Goal: Task Accomplishment & Management: Complete application form

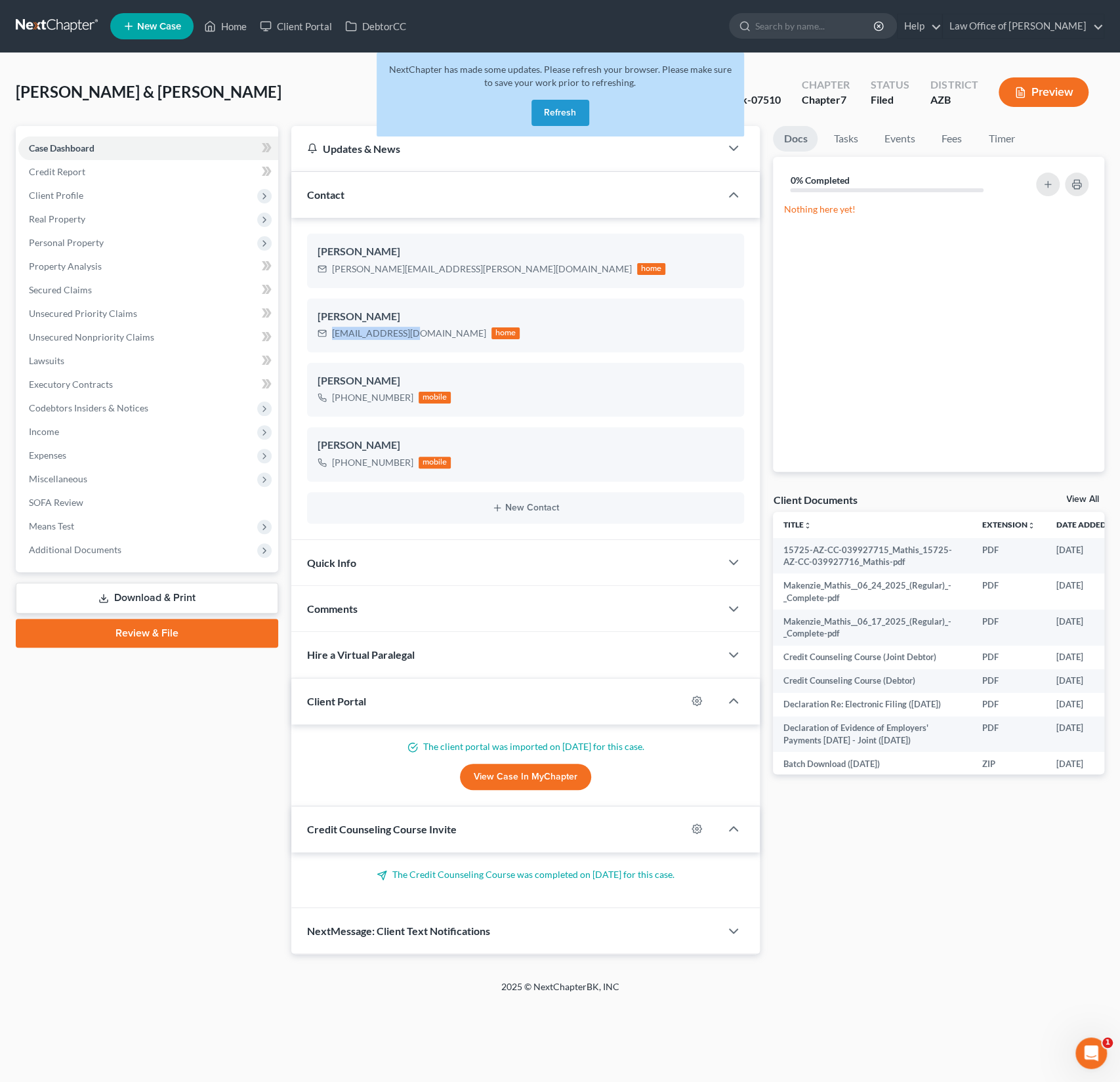
click at [567, 118] on button "Refresh" at bounding box center [560, 113] width 58 height 26
click at [556, 116] on button "Refresh" at bounding box center [560, 113] width 58 height 26
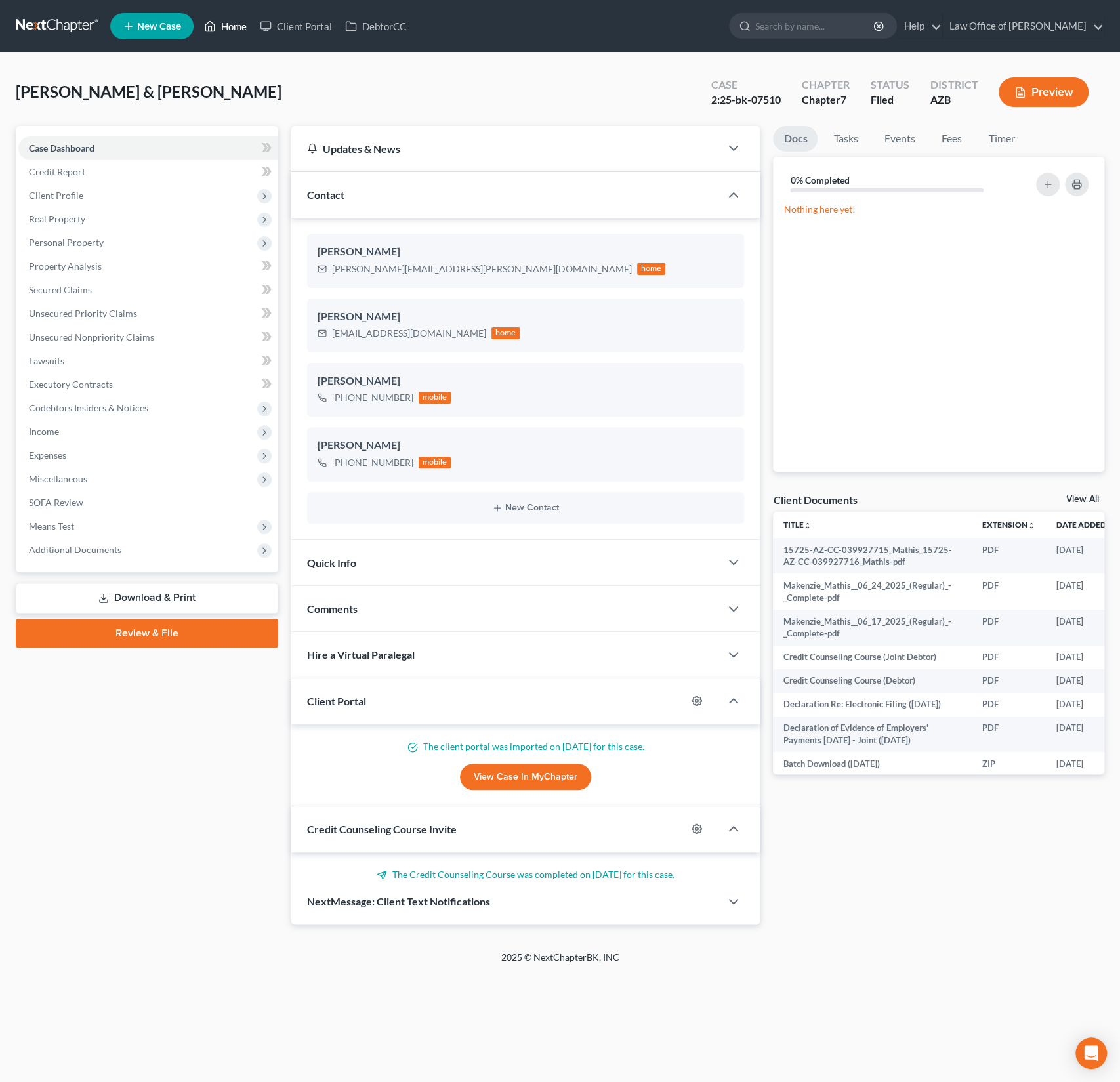
click at [231, 32] on link "Home" at bounding box center [225, 26] width 56 height 24
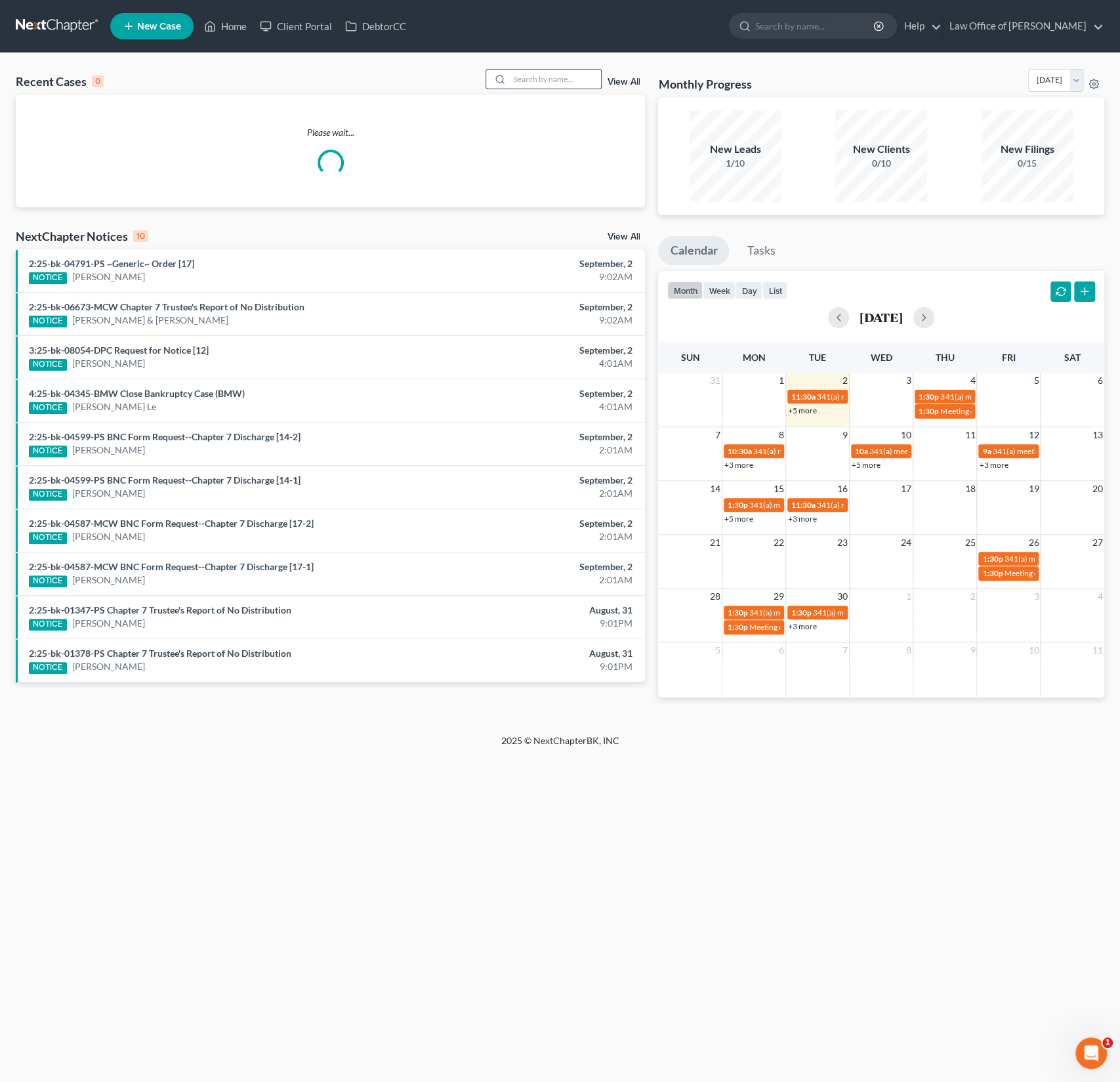
click at [546, 80] on input "search" at bounding box center [555, 79] width 92 height 19
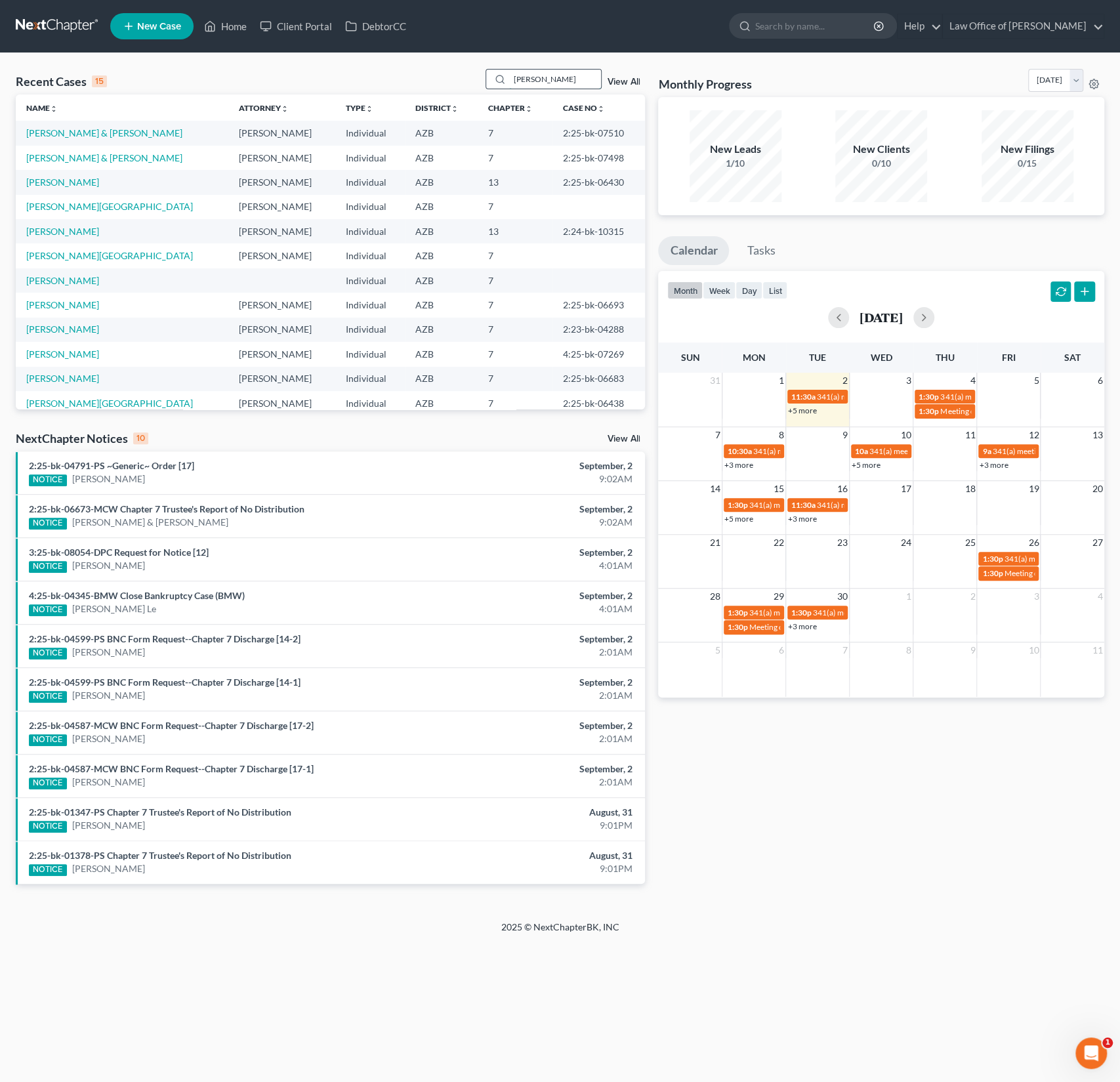
type input "[PERSON_NAME]"
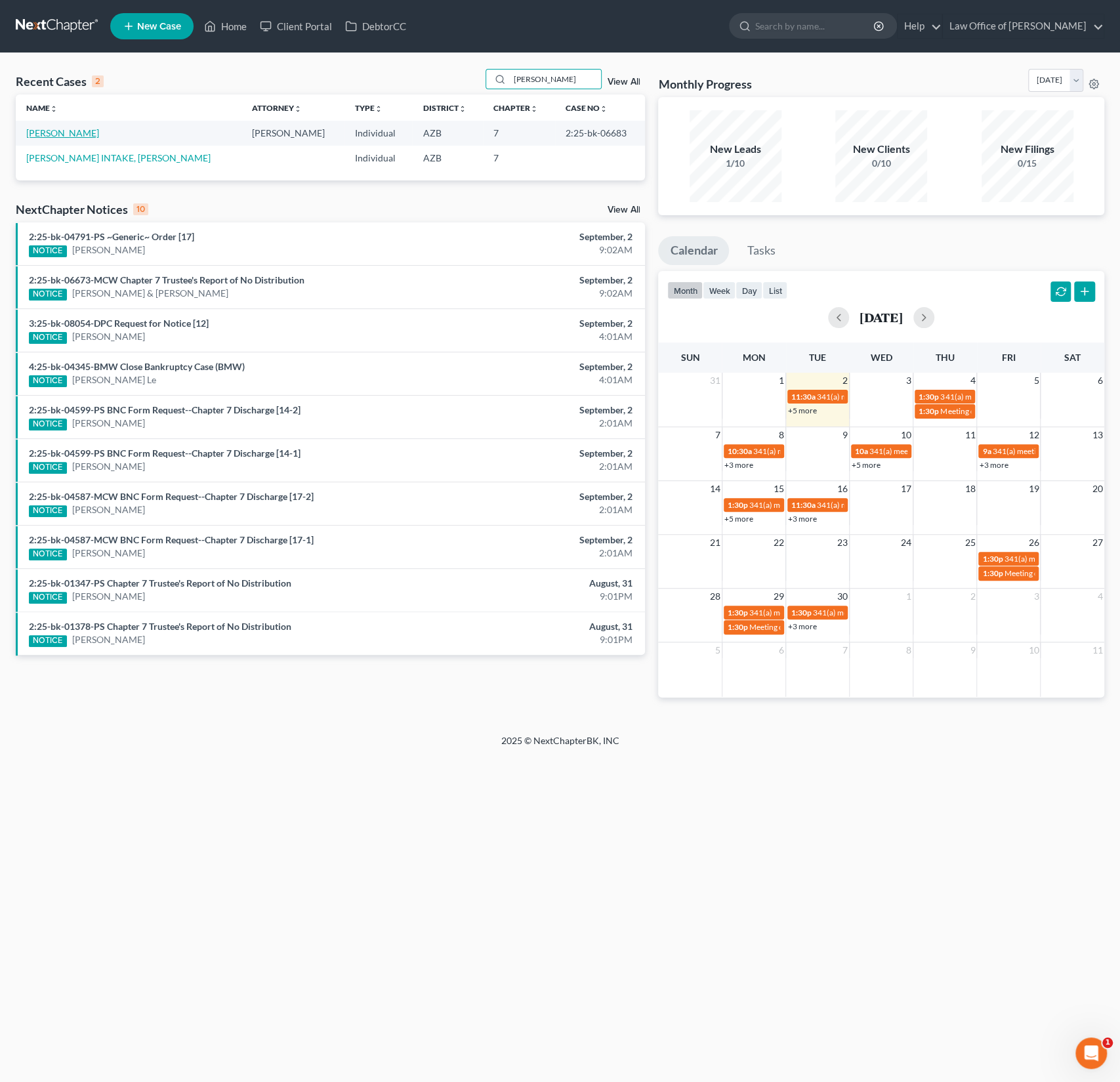
click at [56, 134] on link "[PERSON_NAME]" at bounding box center [62, 133] width 73 height 11
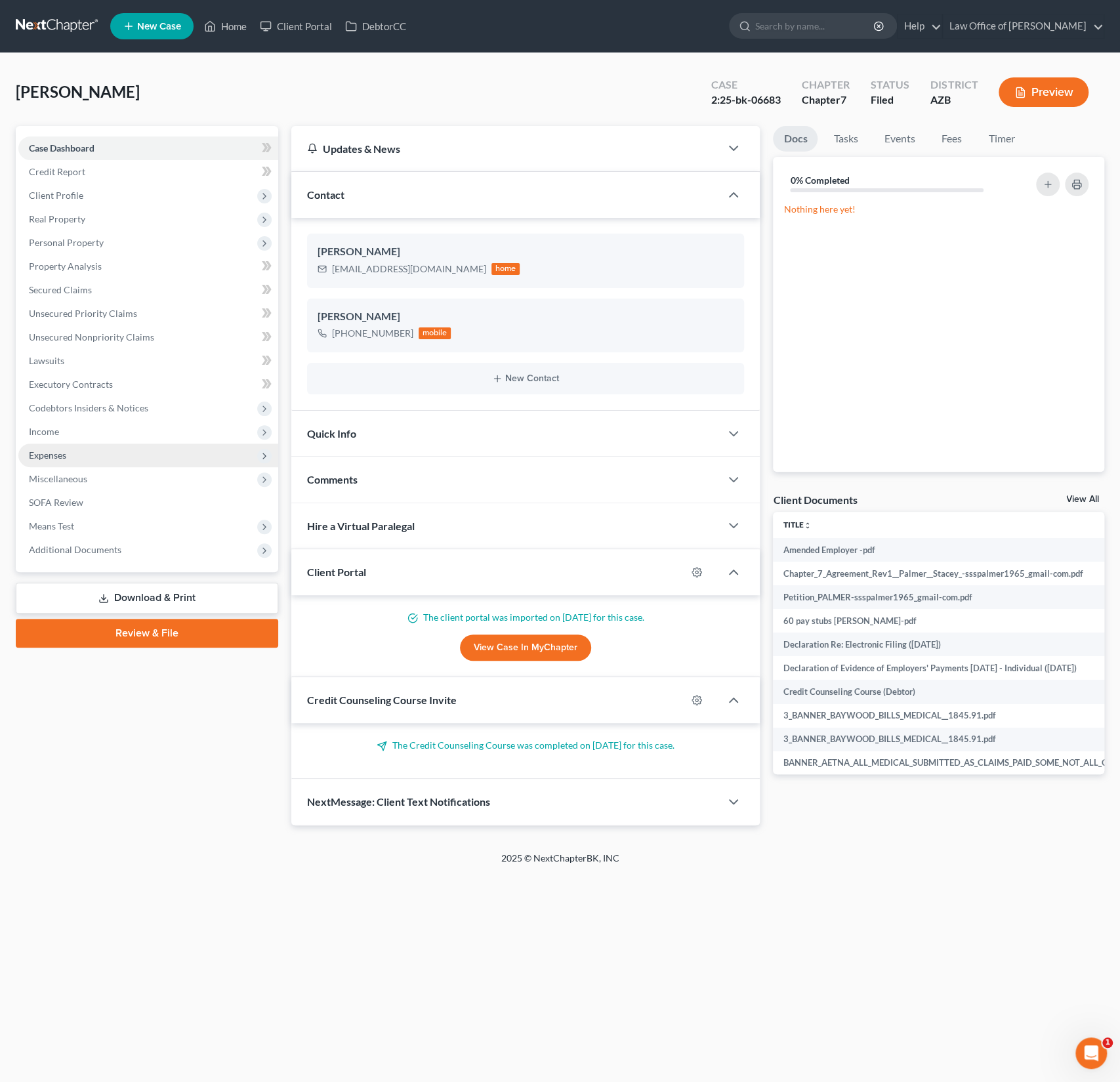
click at [56, 460] on span "Expenses" at bounding box center [148, 455] width 260 height 24
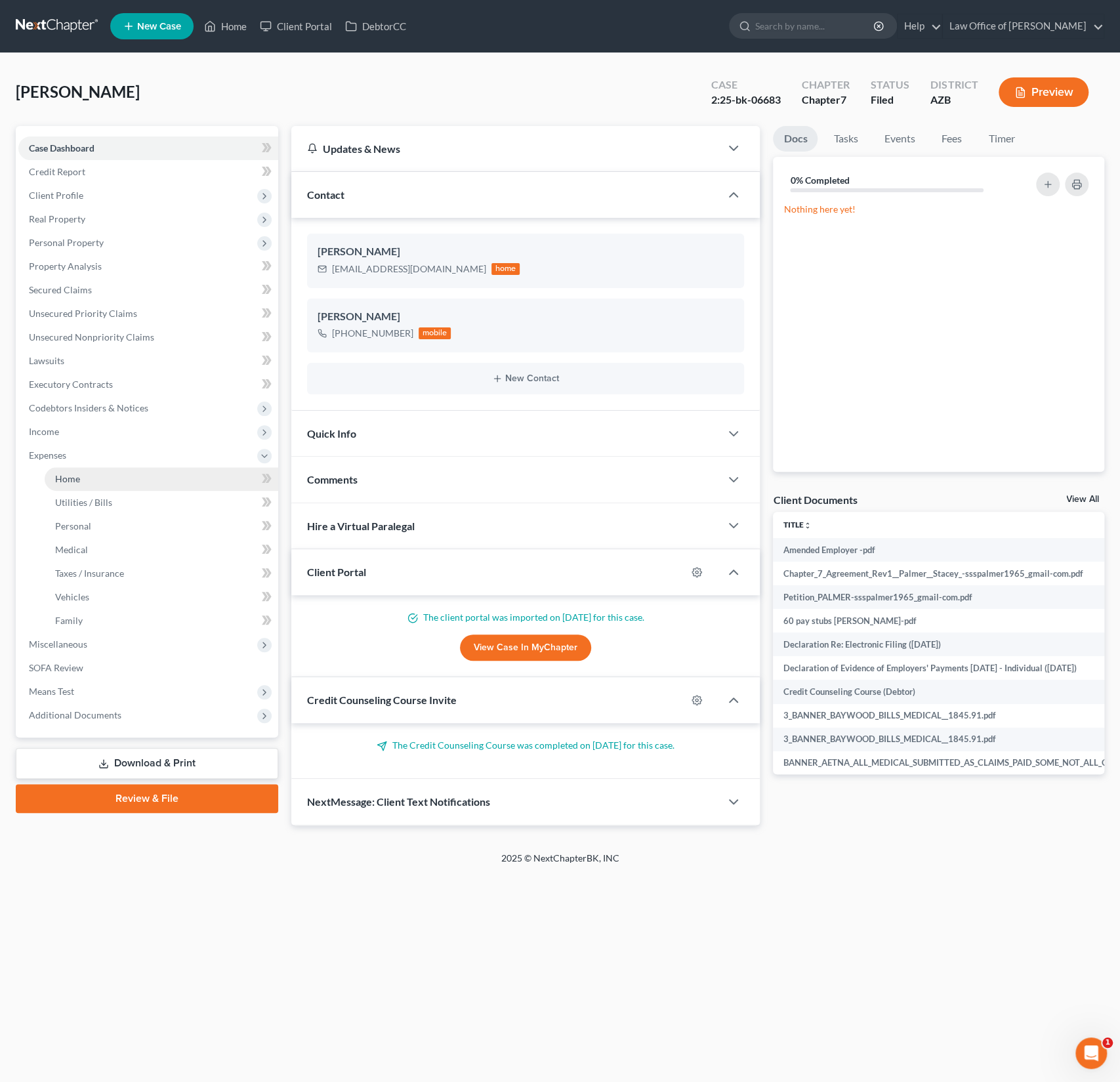
click at [62, 483] on link "Home" at bounding box center [162, 479] width 234 height 24
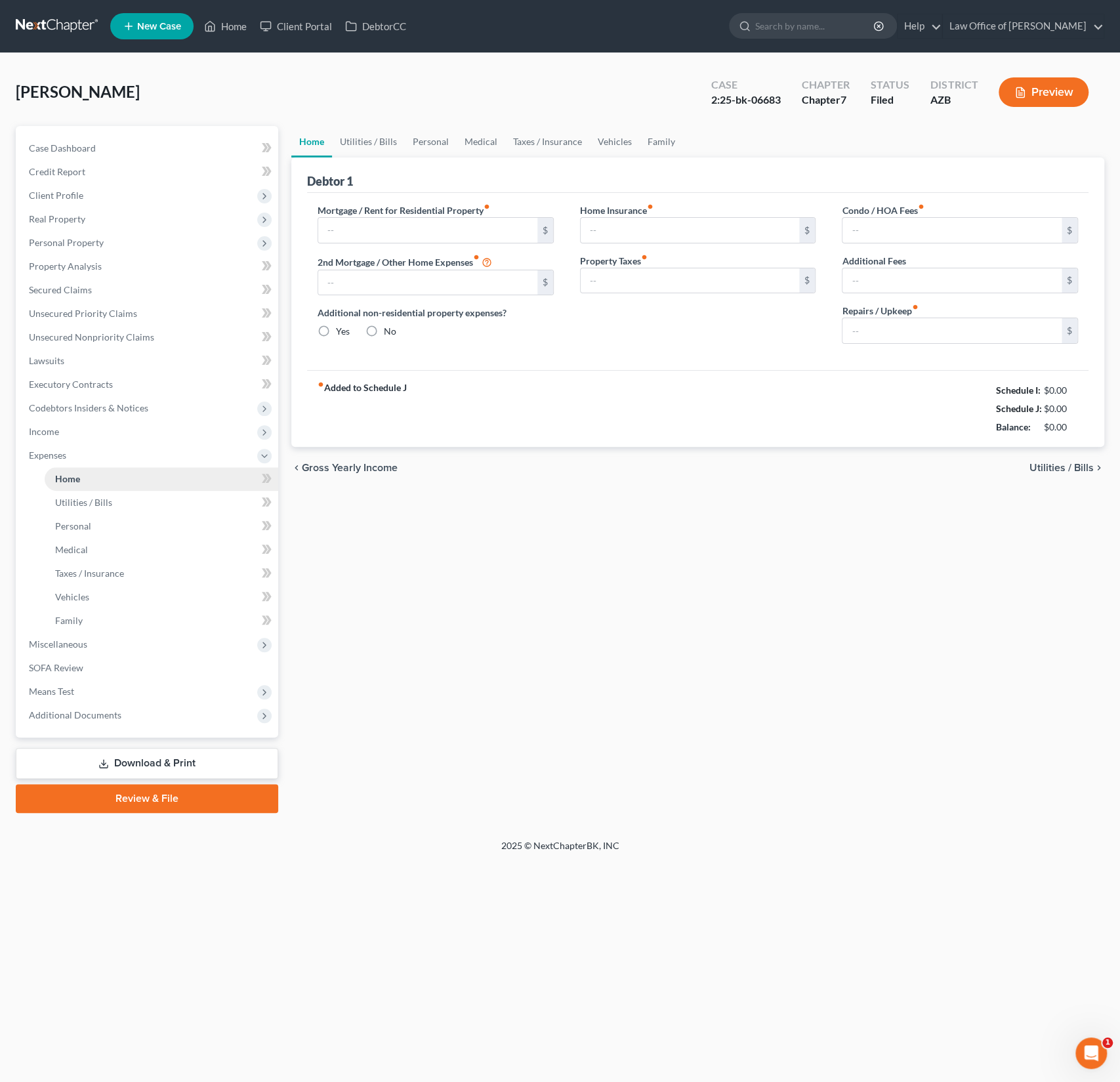
type input "795.43"
type input "0.00"
radio input "true"
type input "58.33"
type input "229.78"
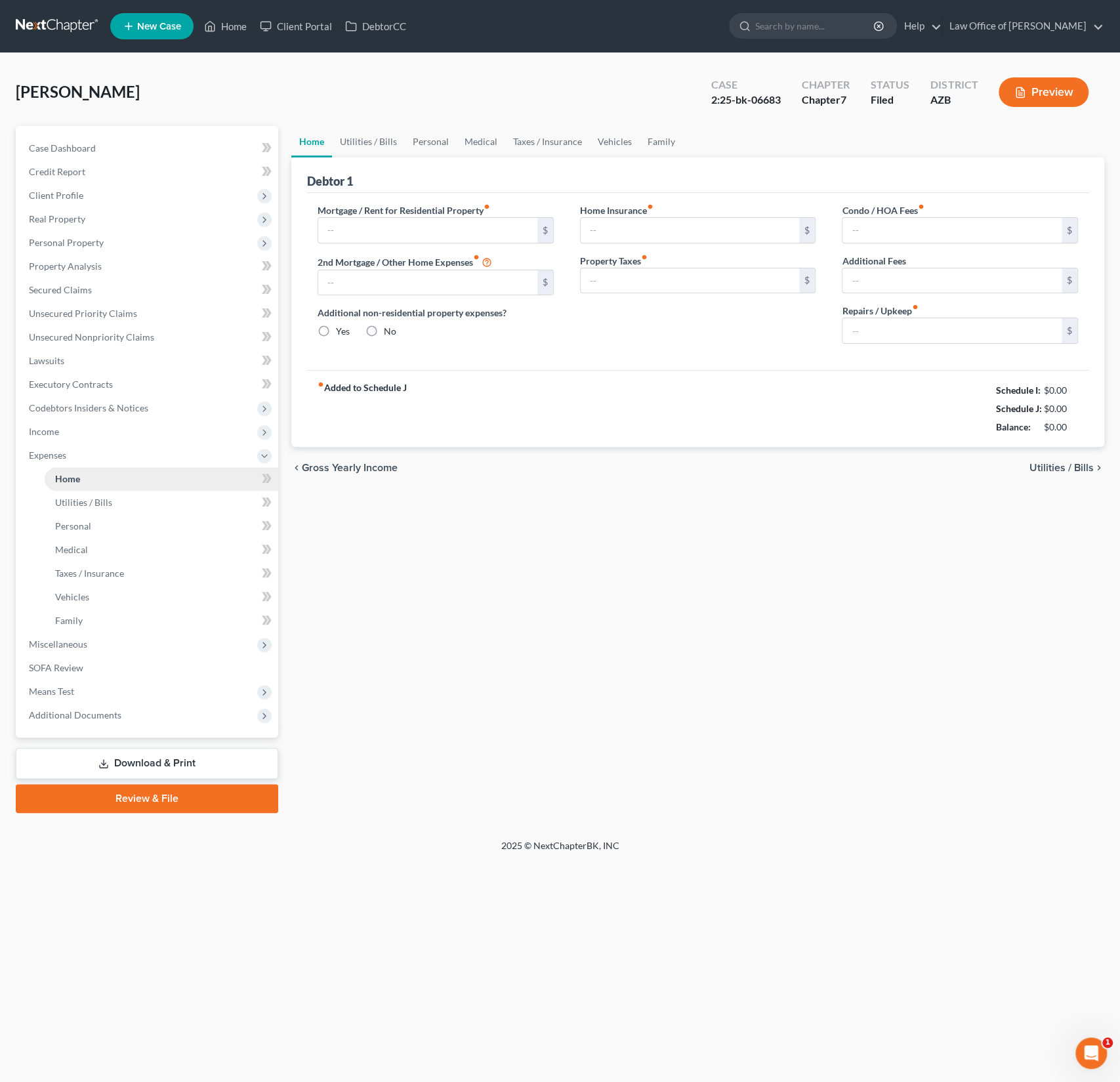
type input "0.00"
click at [375, 139] on link "Utilities / Bills" at bounding box center [368, 142] width 73 height 32
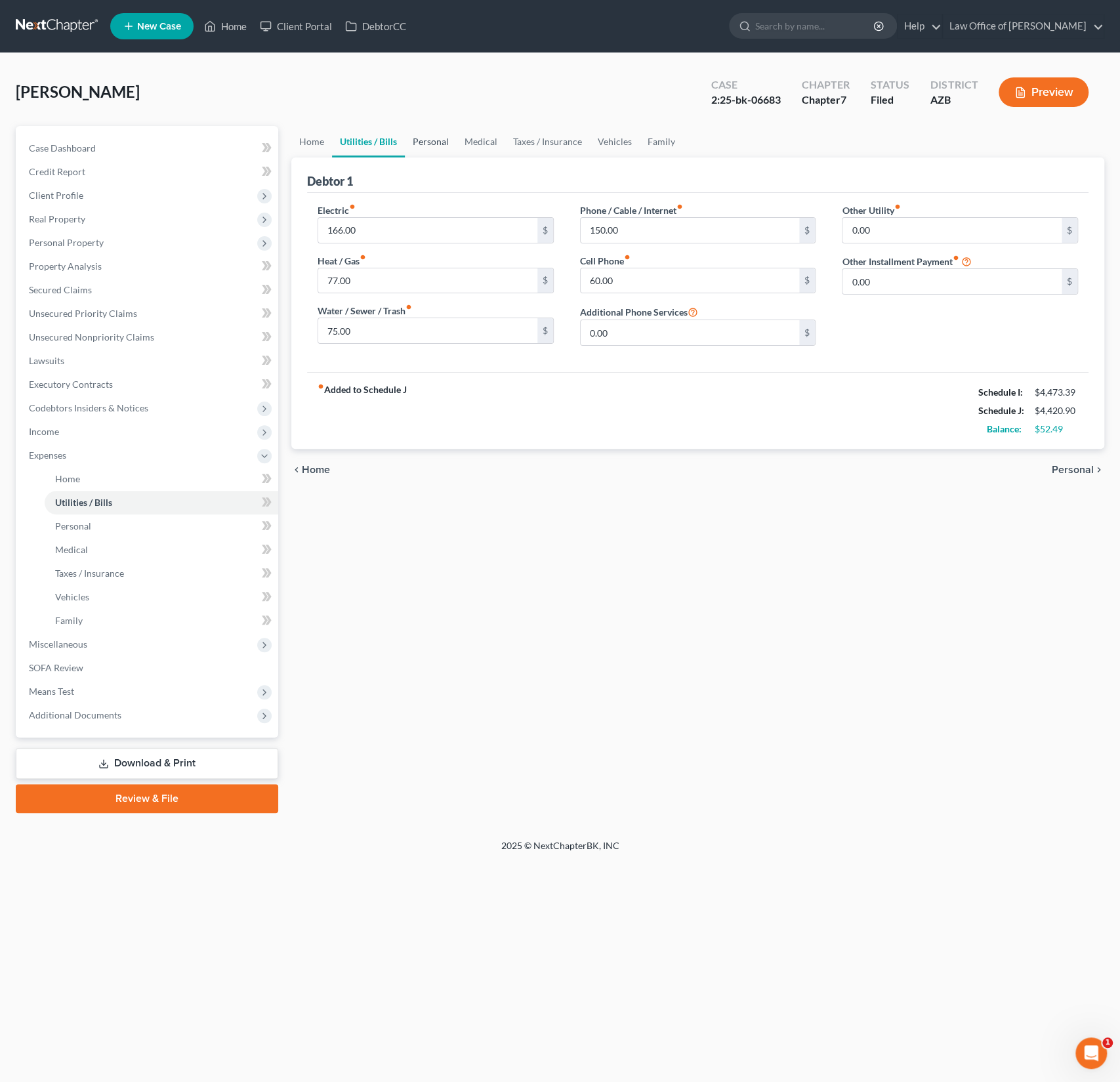
click at [447, 131] on link "Personal" at bounding box center [430, 142] width 52 height 32
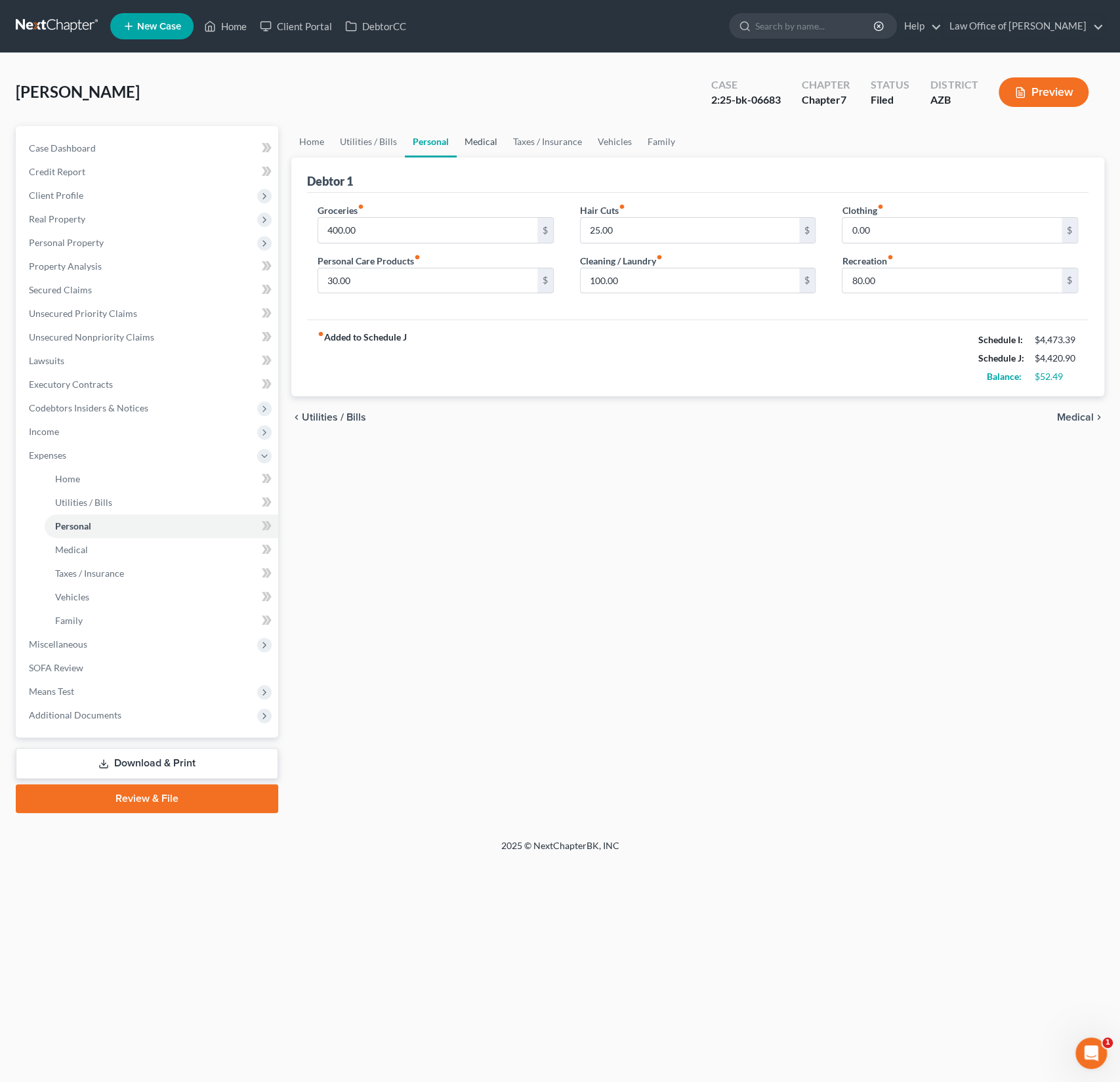
click at [485, 150] on link "Medical" at bounding box center [481, 142] width 49 height 32
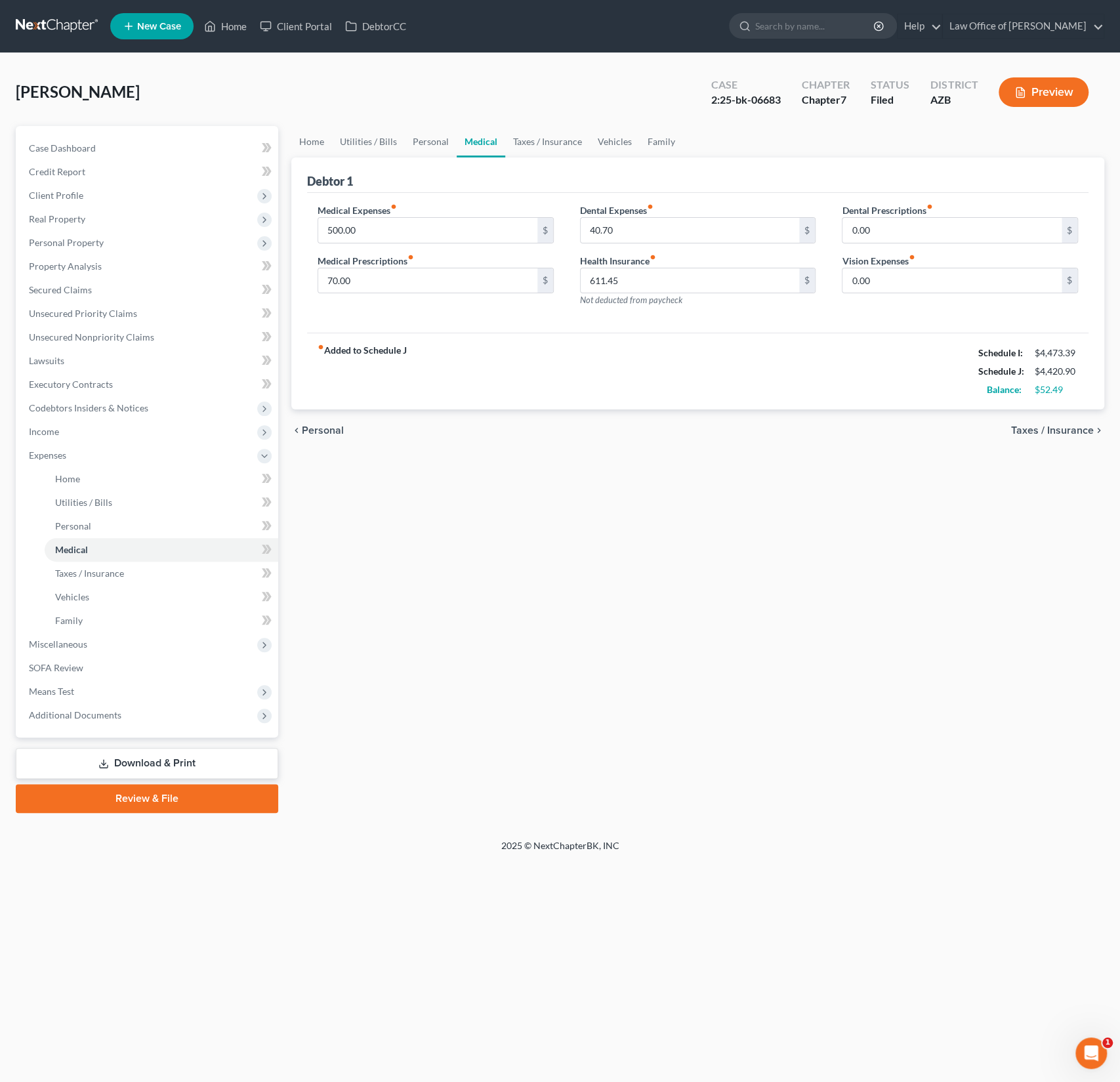
click at [509, 163] on div "Debtor 1" at bounding box center [698, 175] width 781 height 35
click at [537, 137] on link "Taxes / Insurance" at bounding box center [547, 142] width 85 height 32
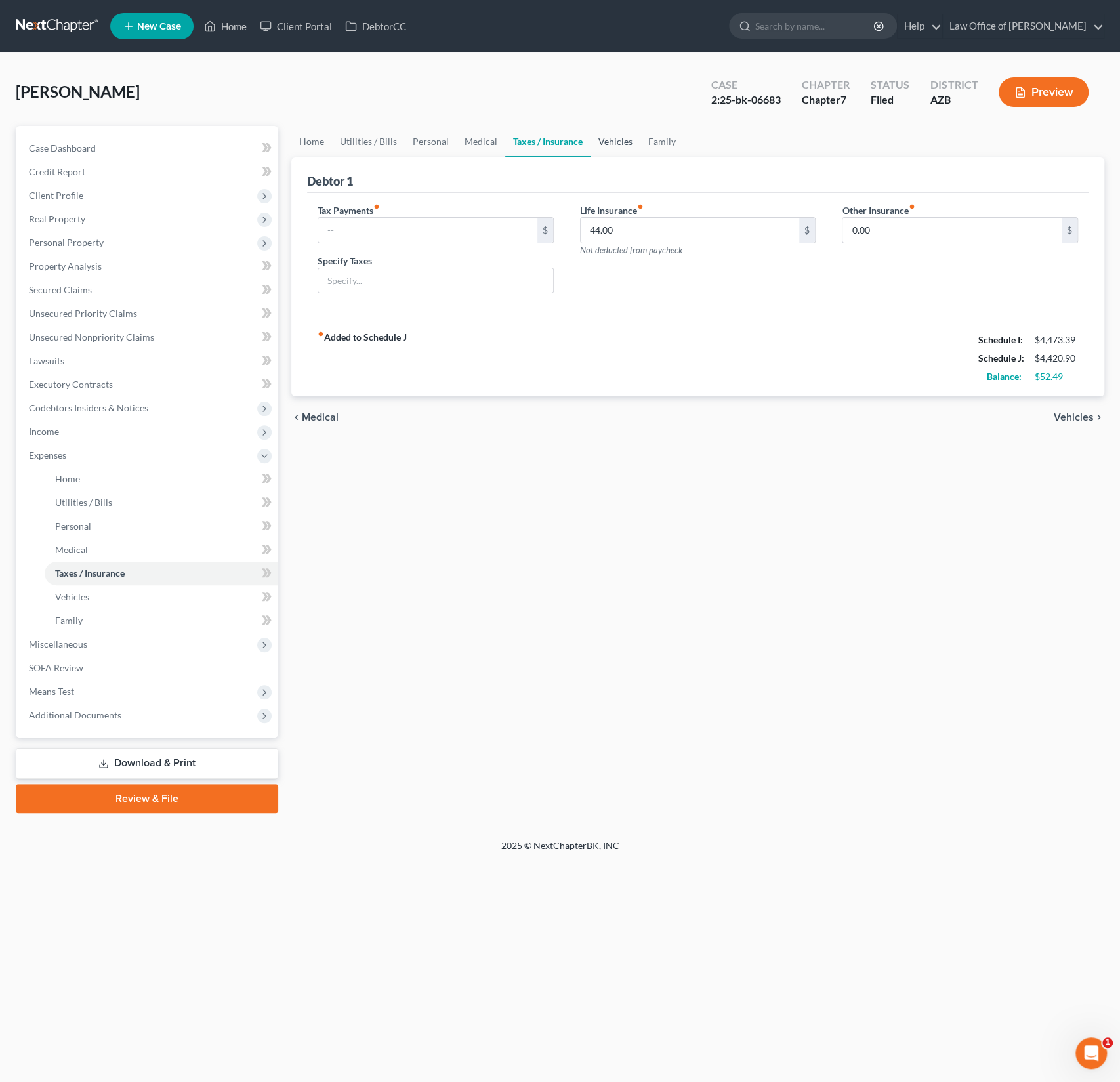
click at [602, 149] on link "Vehicles" at bounding box center [615, 142] width 50 height 32
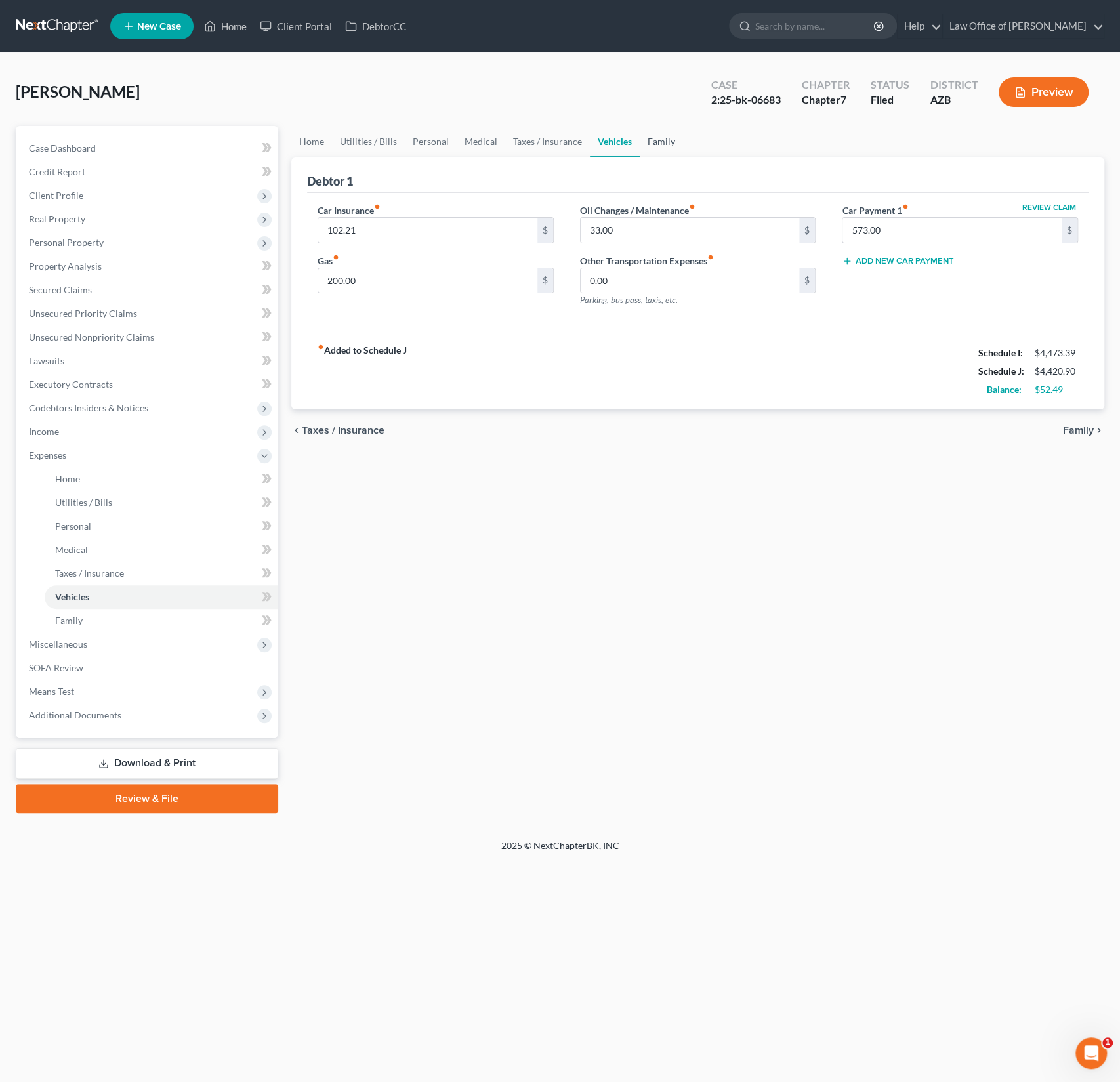
click at [658, 146] on link "Family" at bounding box center [661, 142] width 43 height 32
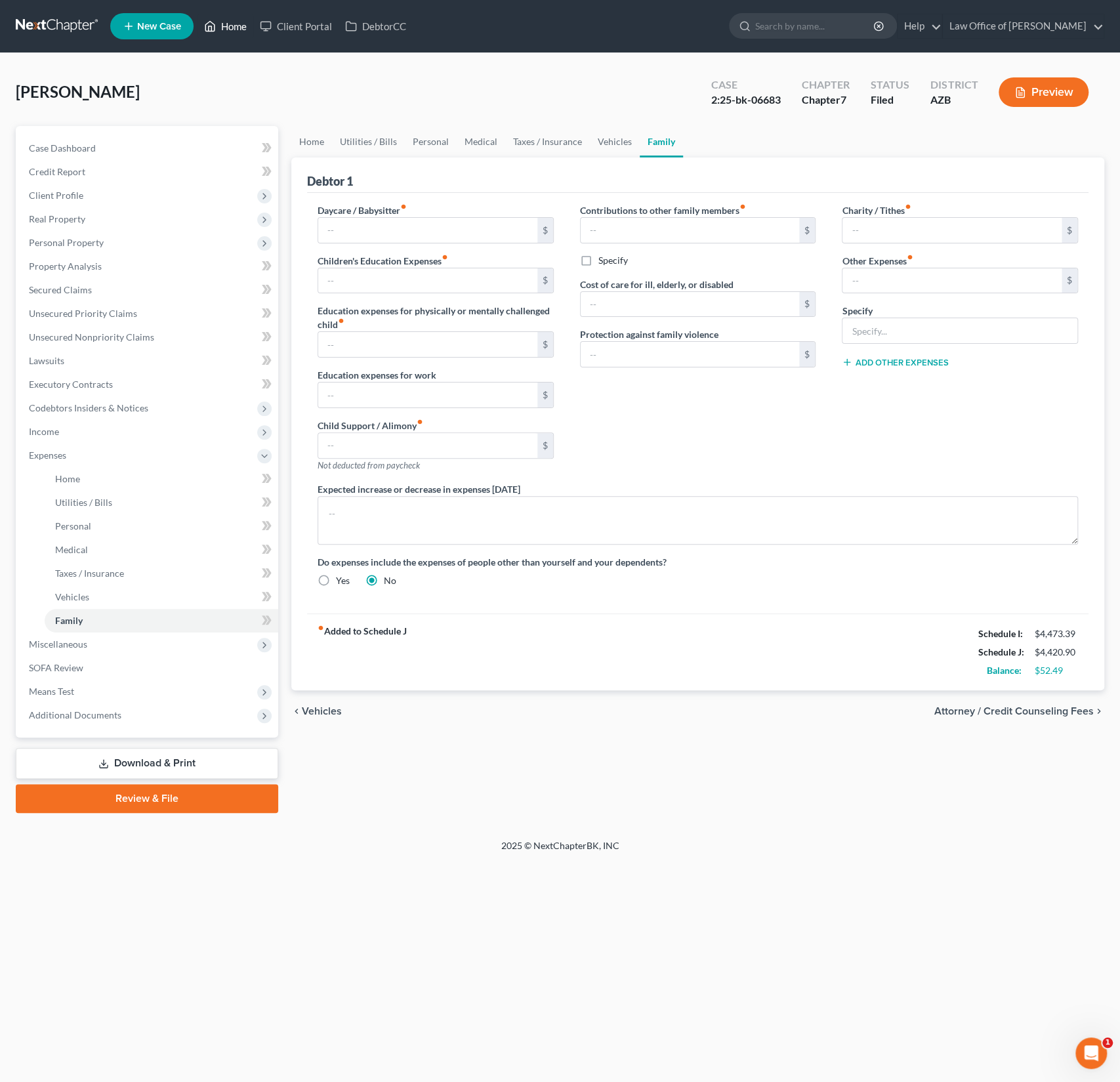
click at [225, 20] on link "Home" at bounding box center [225, 26] width 56 height 24
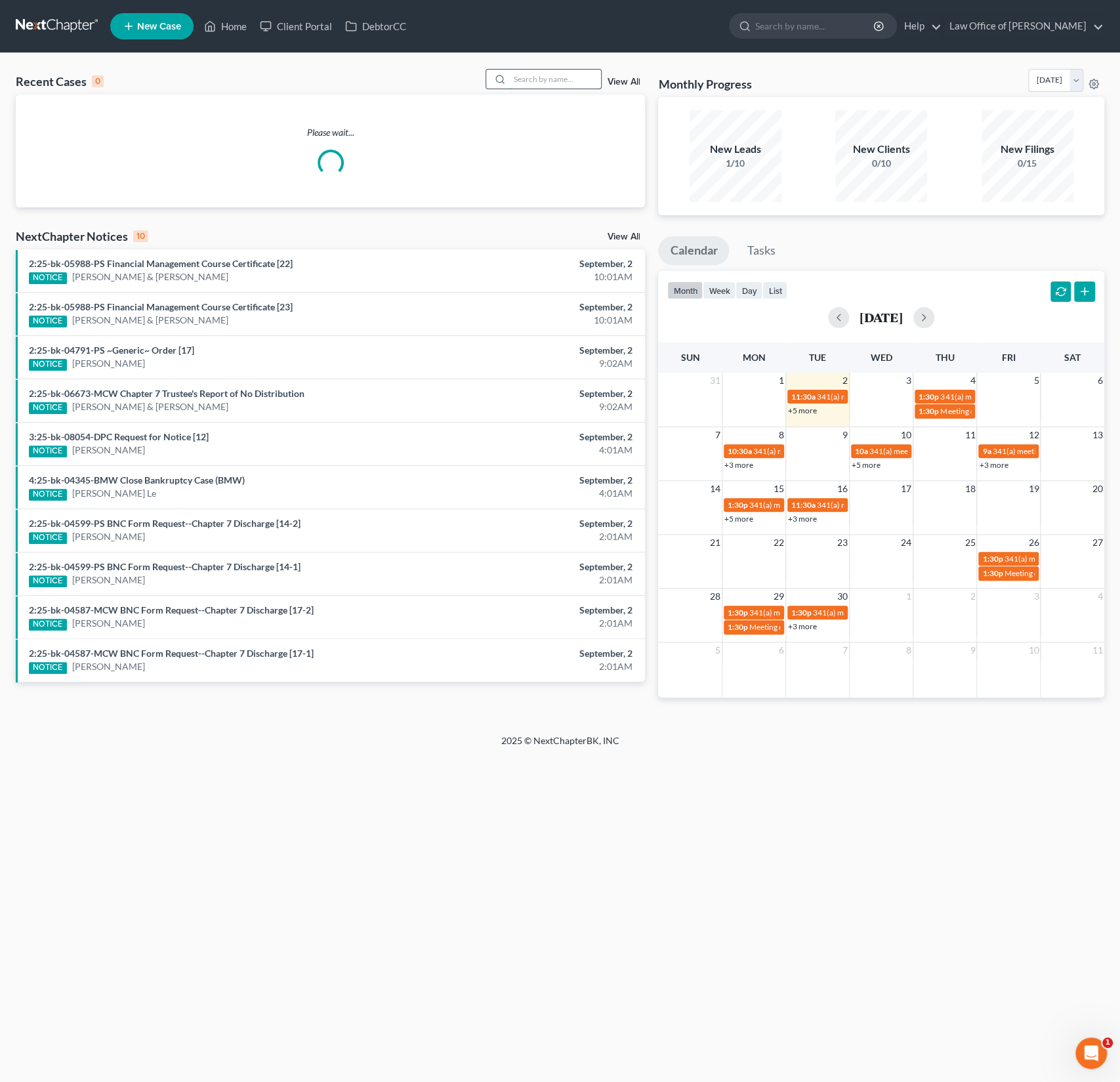
click at [551, 83] on input "search" at bounding box center [555, 79] width 92 height 19
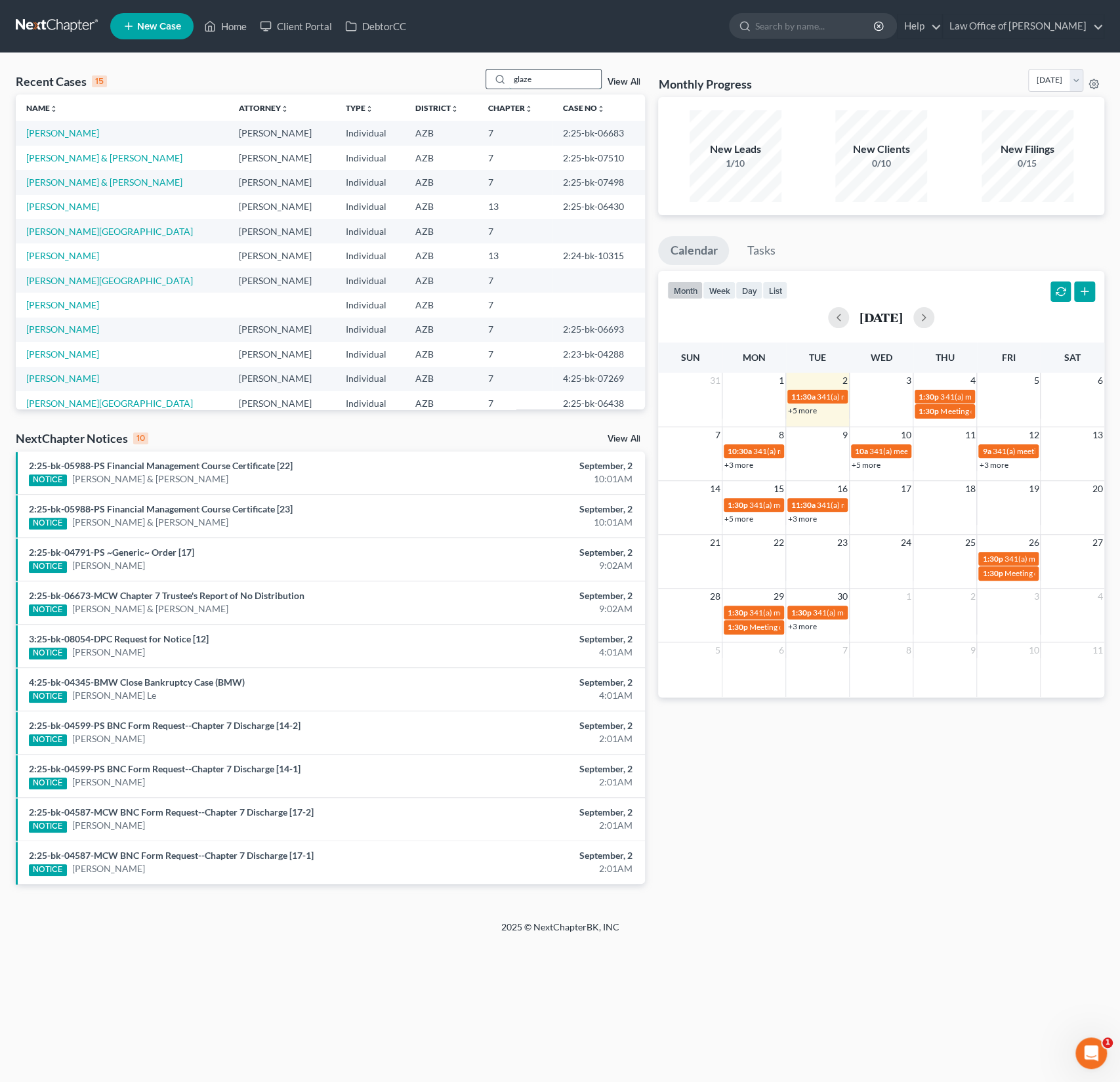
type input "glaze"
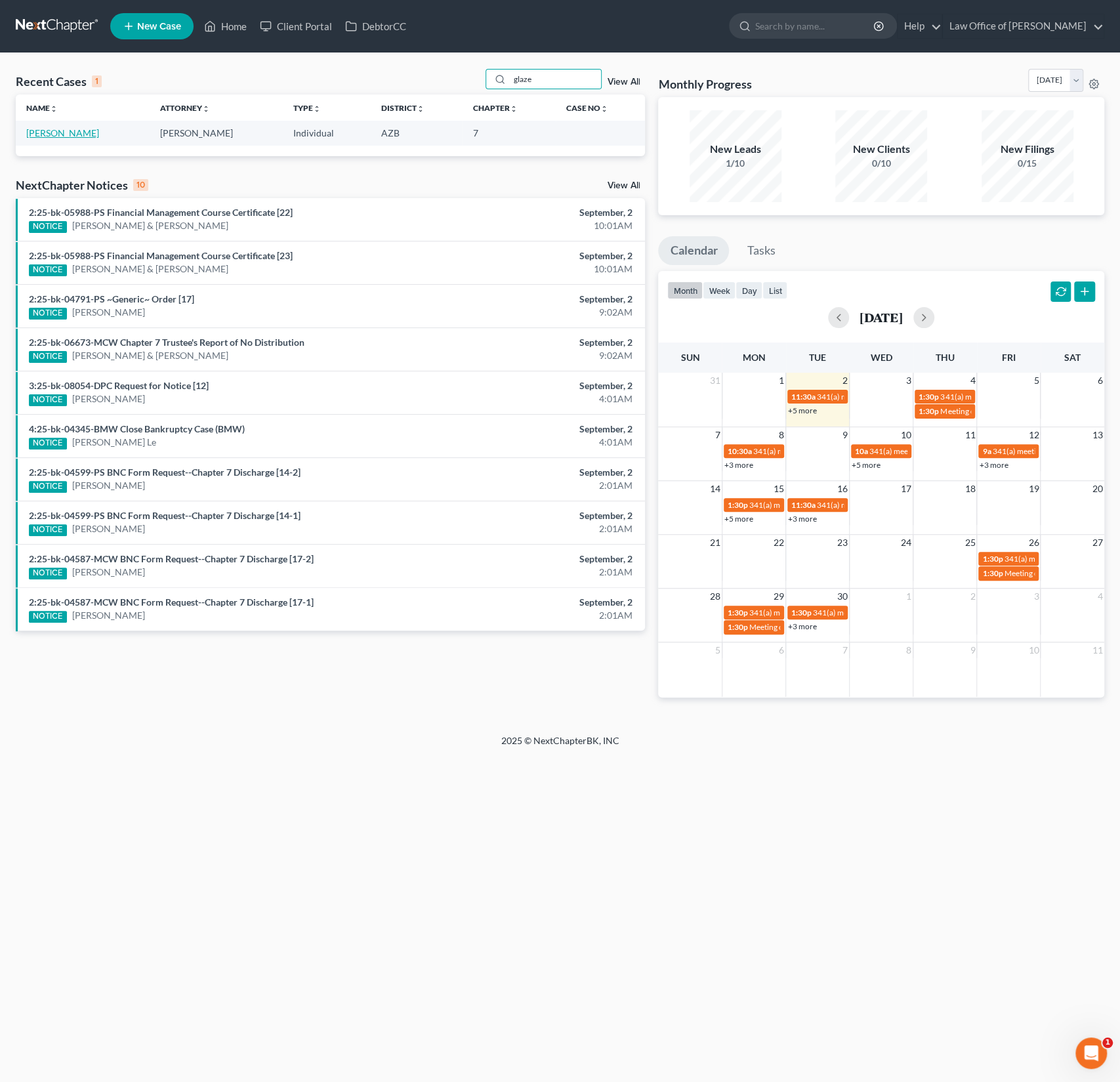
click at [58, 131] on link "[PERSON_NAME]" at bounding box center [62, 133] width 73 height 11
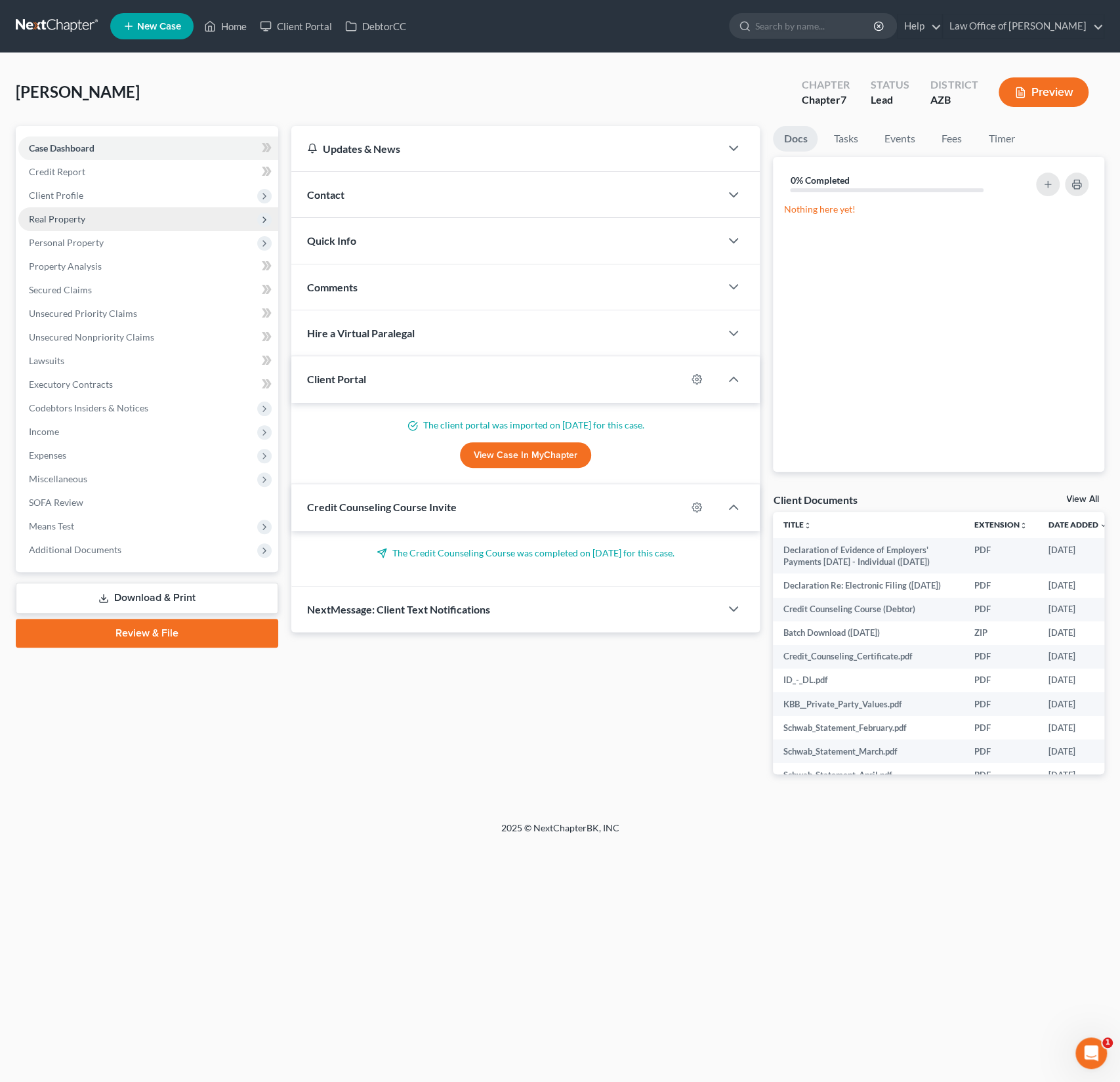
click at [58, 210] on span "Real Property" at bounding box center [148, 219] width 260 height 24
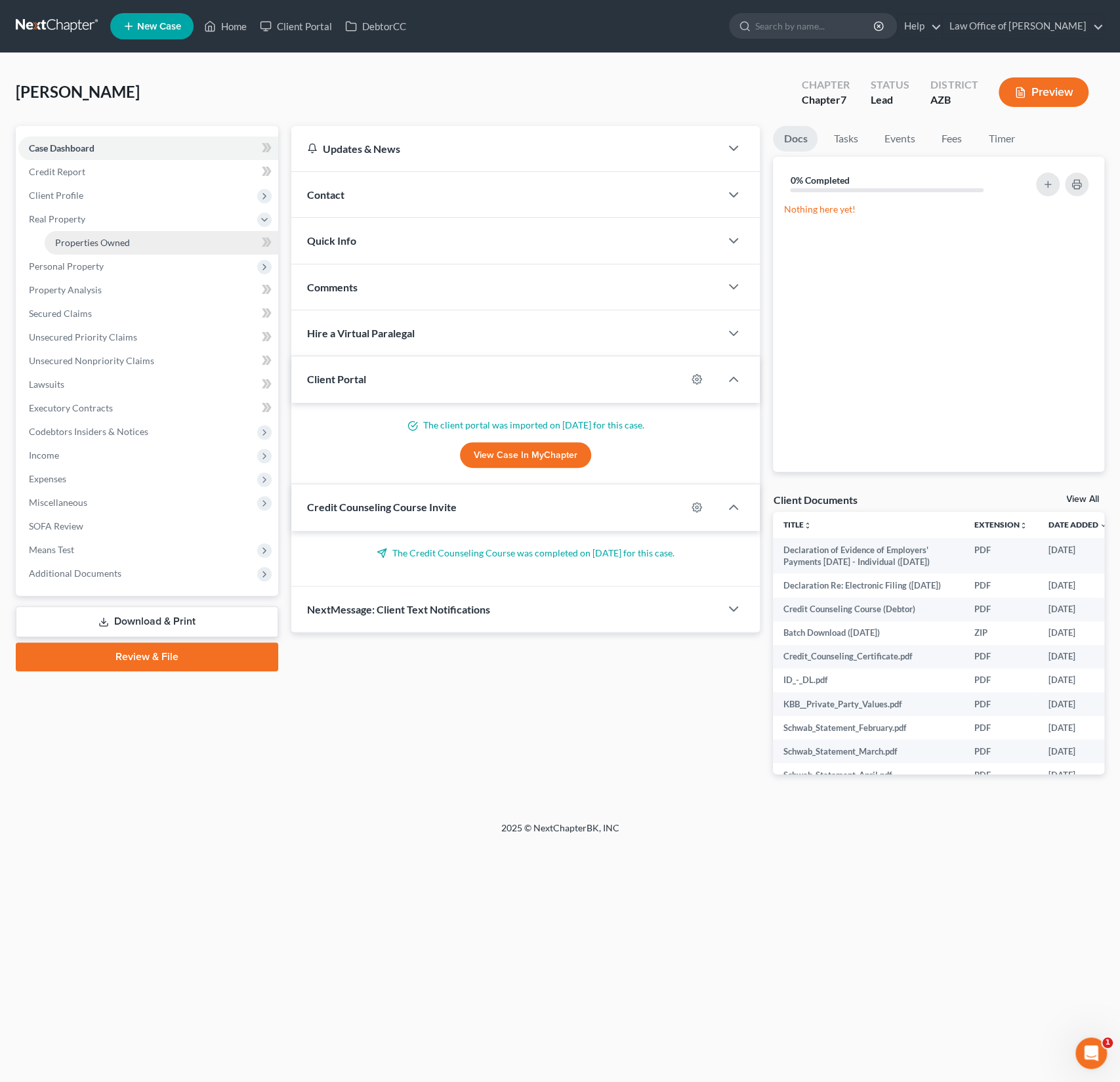
click at [95, 244] on span "Properties Owned" at bounding box center [93, 242] width 75 height 11
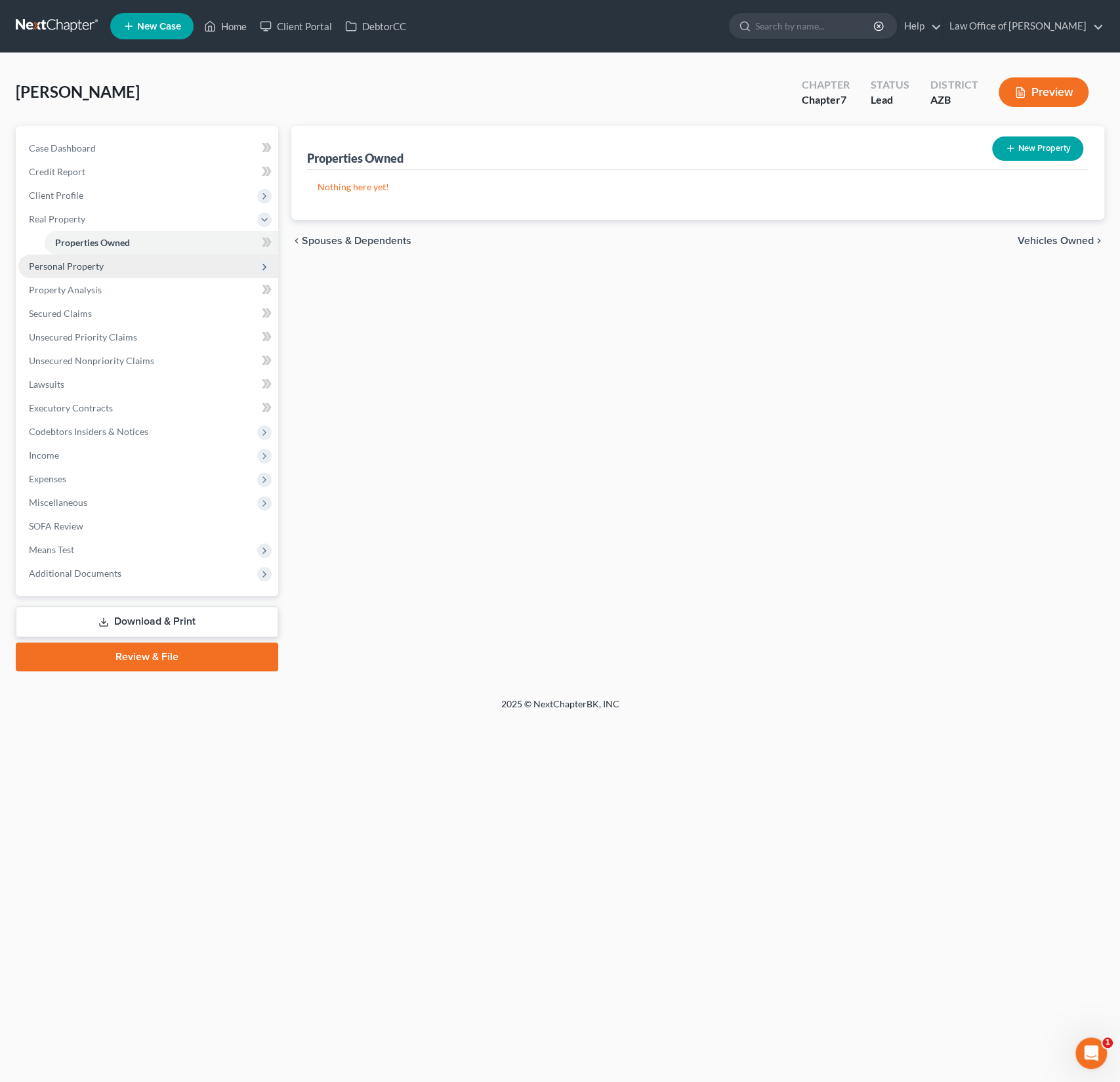
click at [81, 261] on span "Personal Property" at bounding box center [66, 266] width 75 height 11
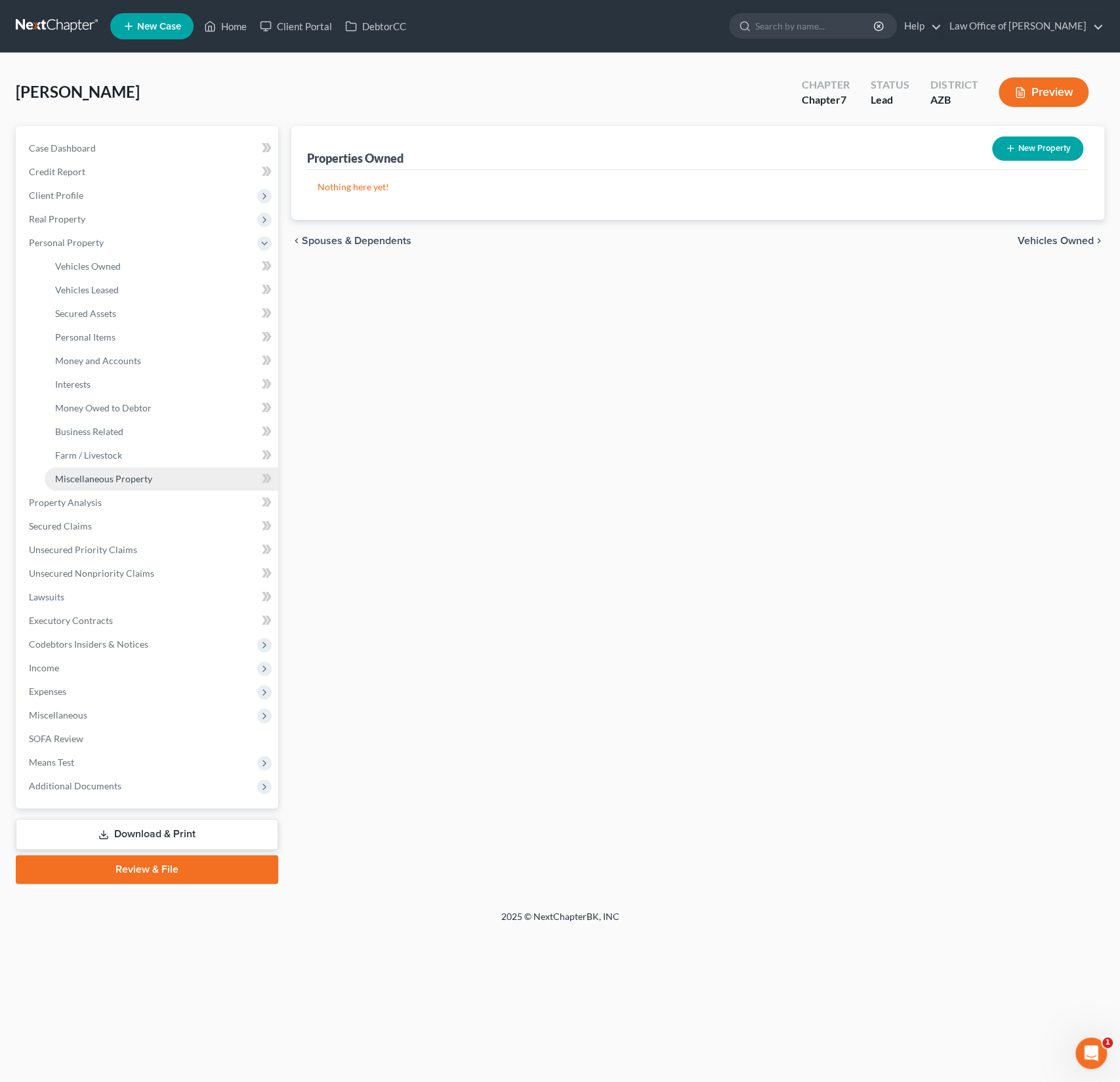
click at [92, 481] on span "Miscellaneous Property" at bounding box center [104, 478] width 97 height 11
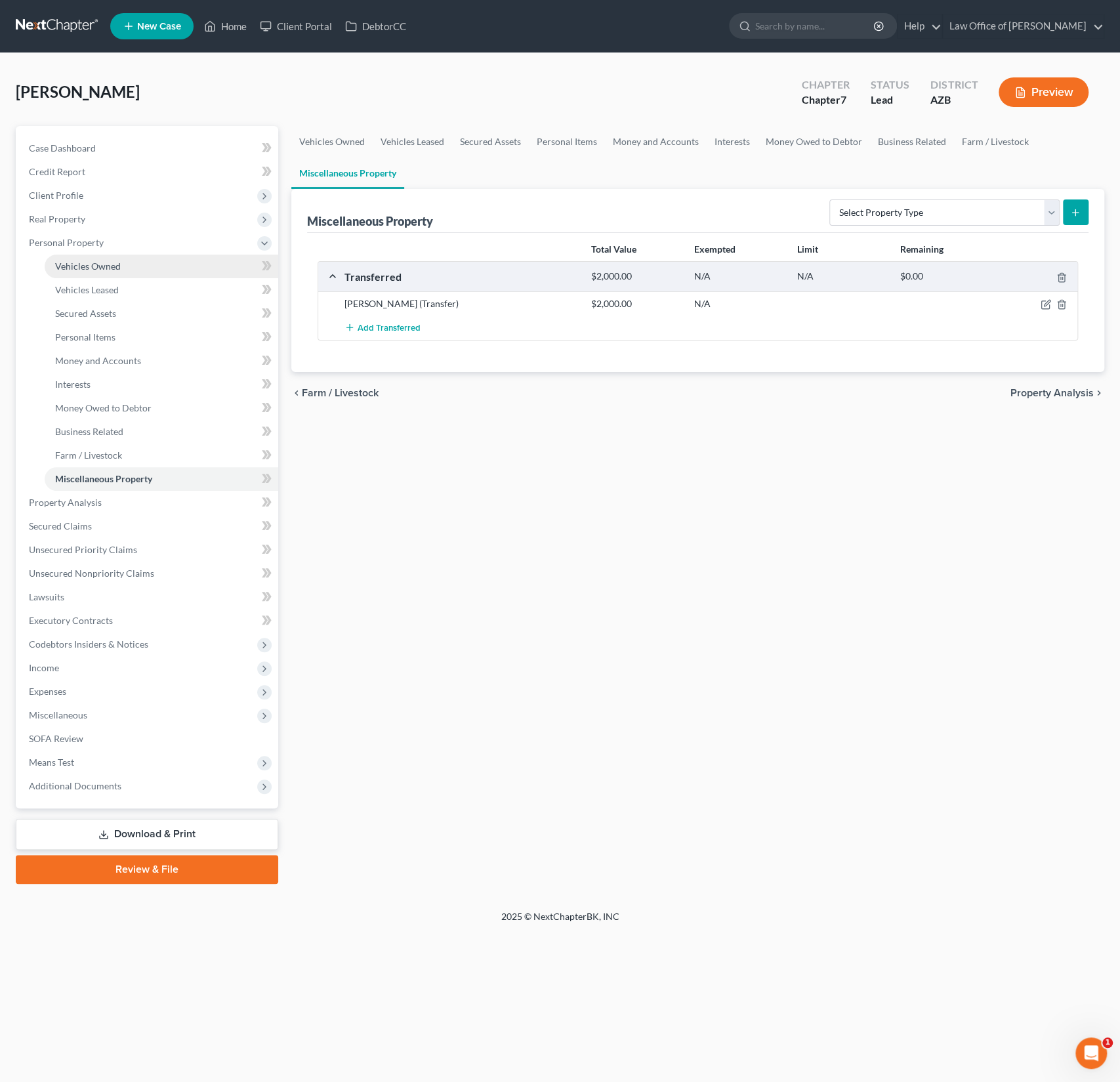
click at [82, 267] on span "Vehicles Owned" at bounding box center [88, 266] width 66 height 11
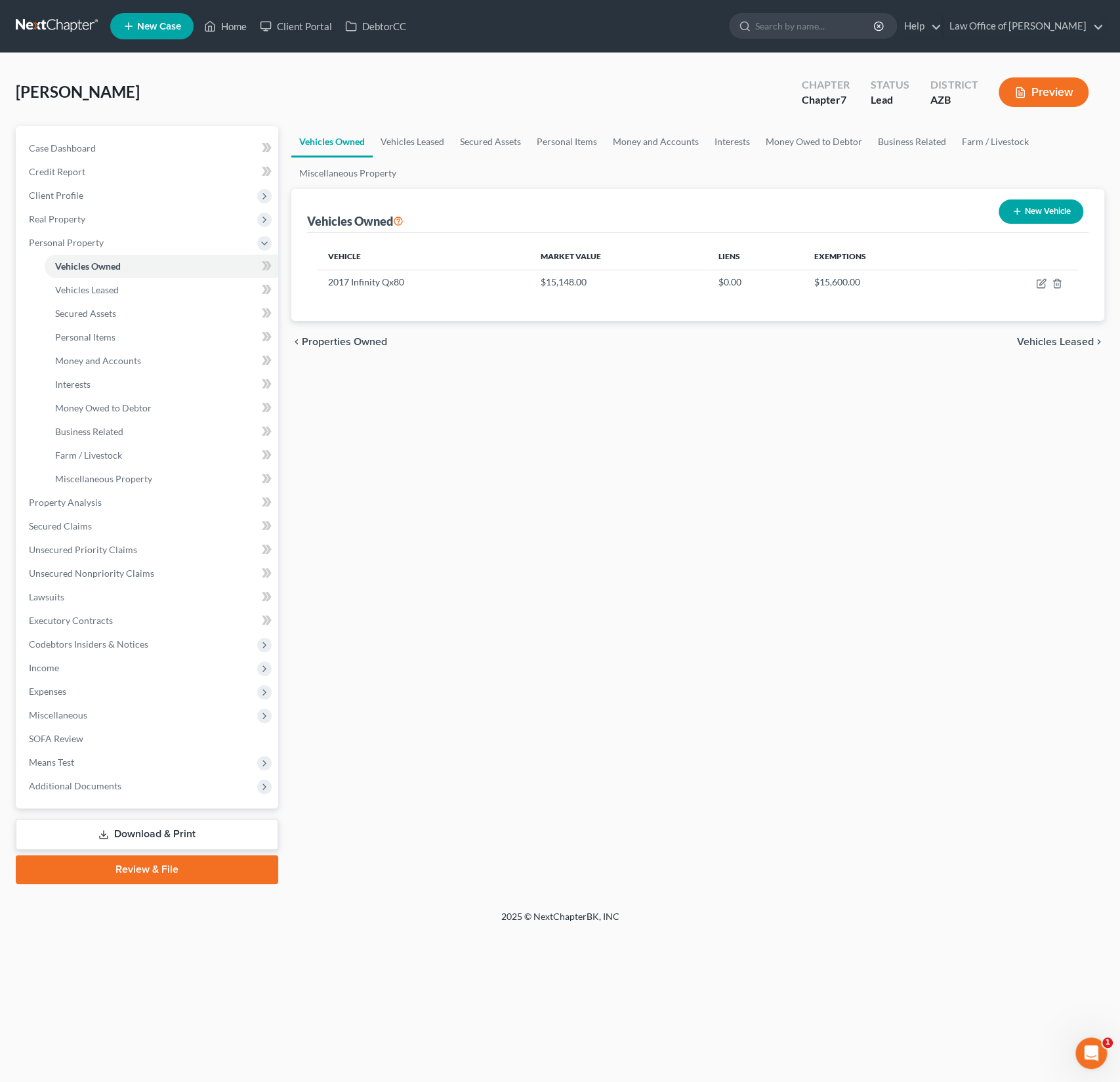
click at [249, 93] on div "[PERSON_NAME] Upgraded Chapter Chapter 7 Status Lead District AZB Preview" at bounding box center [560, 97] width 1088 height 57
click at [240, 29] on link "Home" at bounding box center [225, 26] width 56 height 24
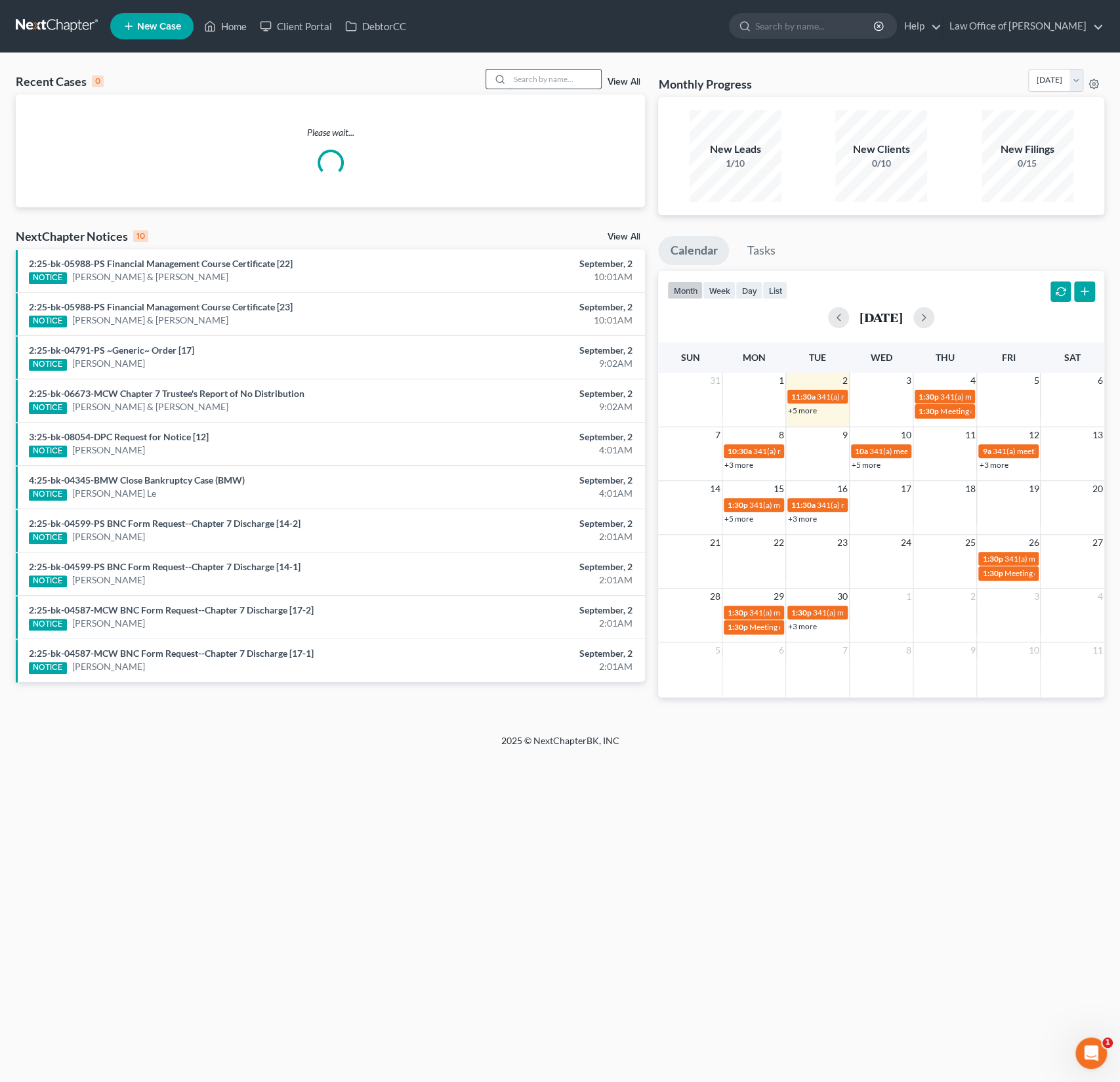
click at [557, 80] on input "search" at bounding box center [555, 79] width 92 height 19
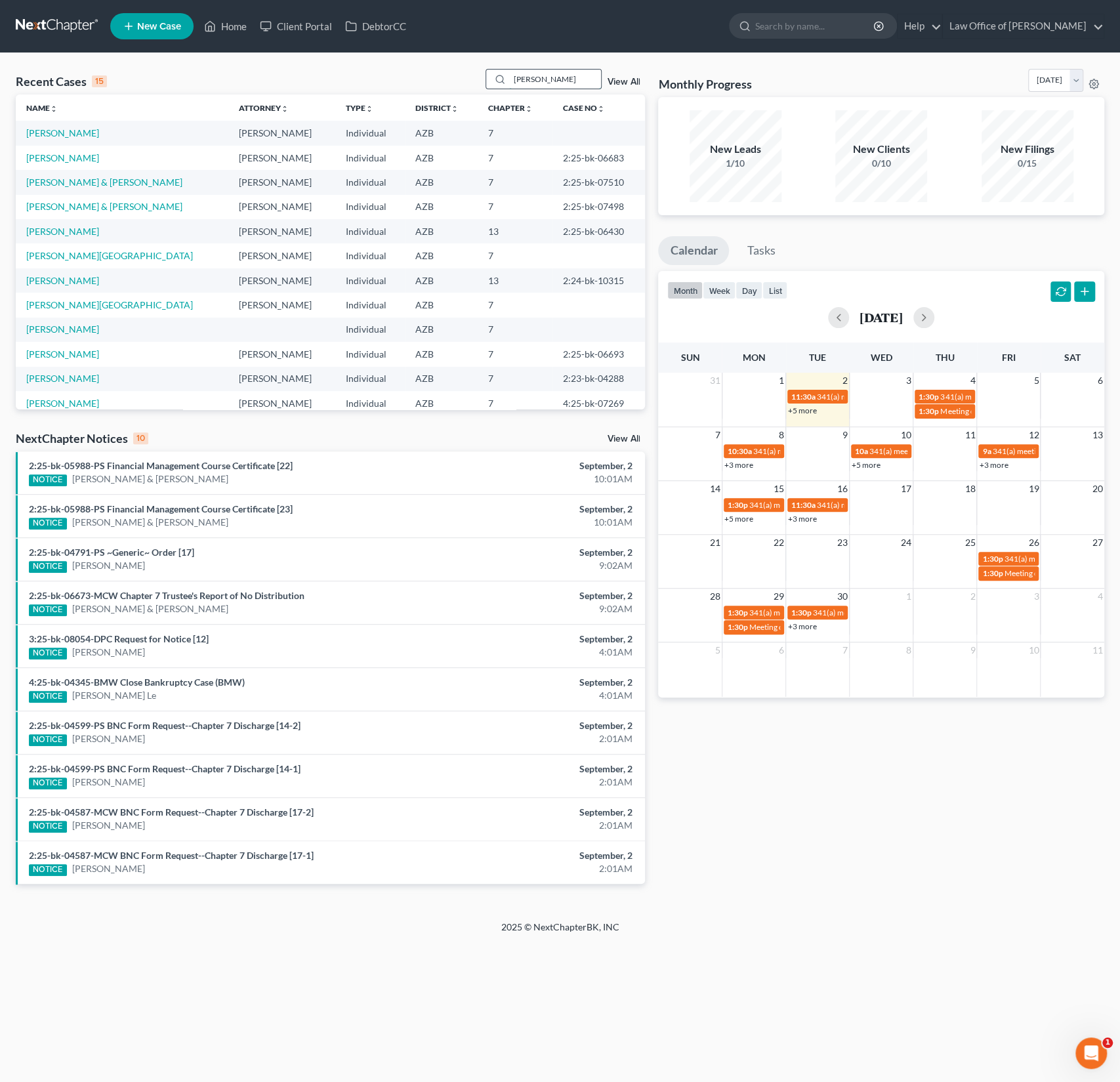
type input "[PERSON_NAME]"
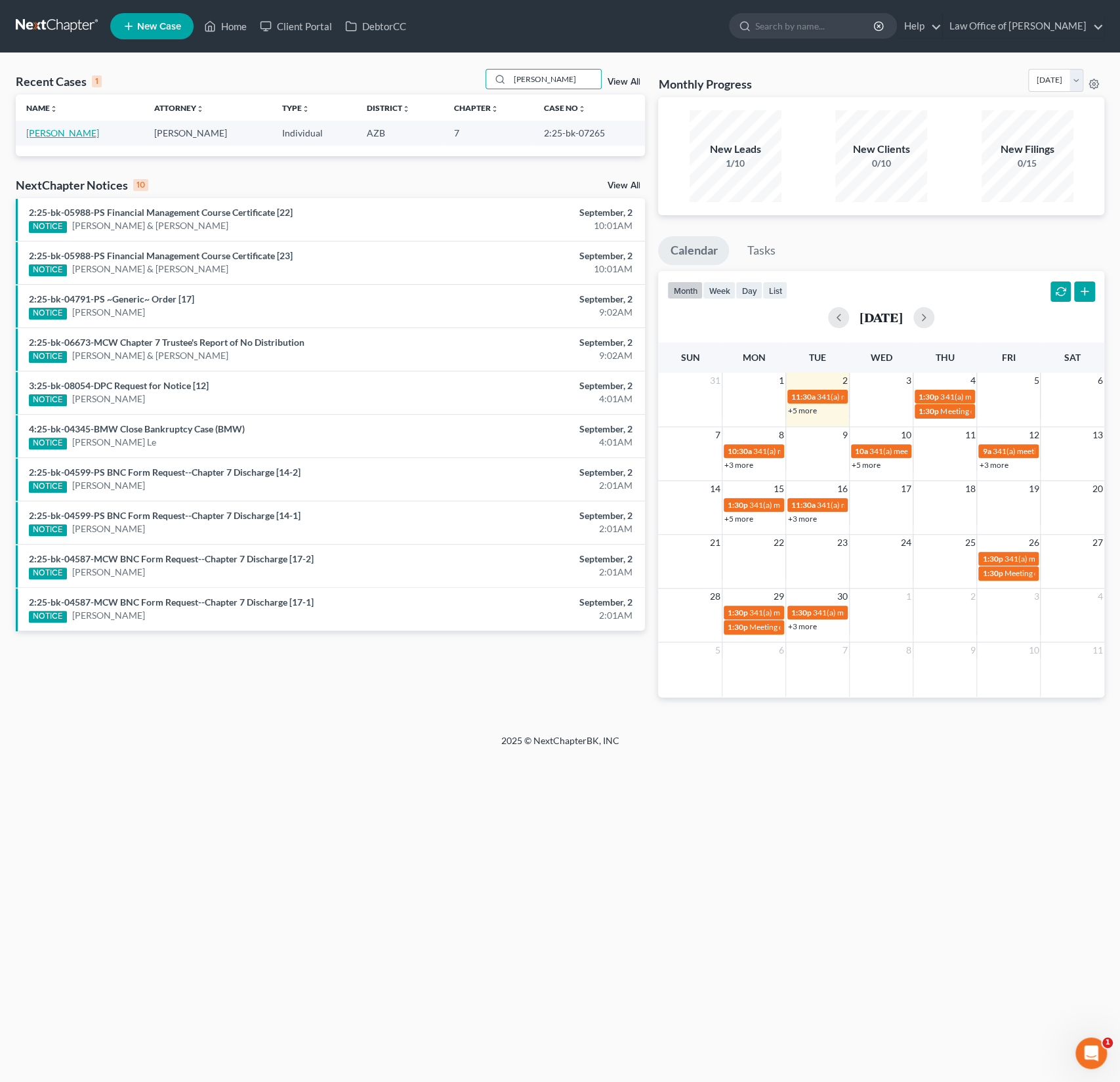
click at [60, 134] on link "[PERSON_NAME]" at bounding box center [62, 133] width 73 height 11
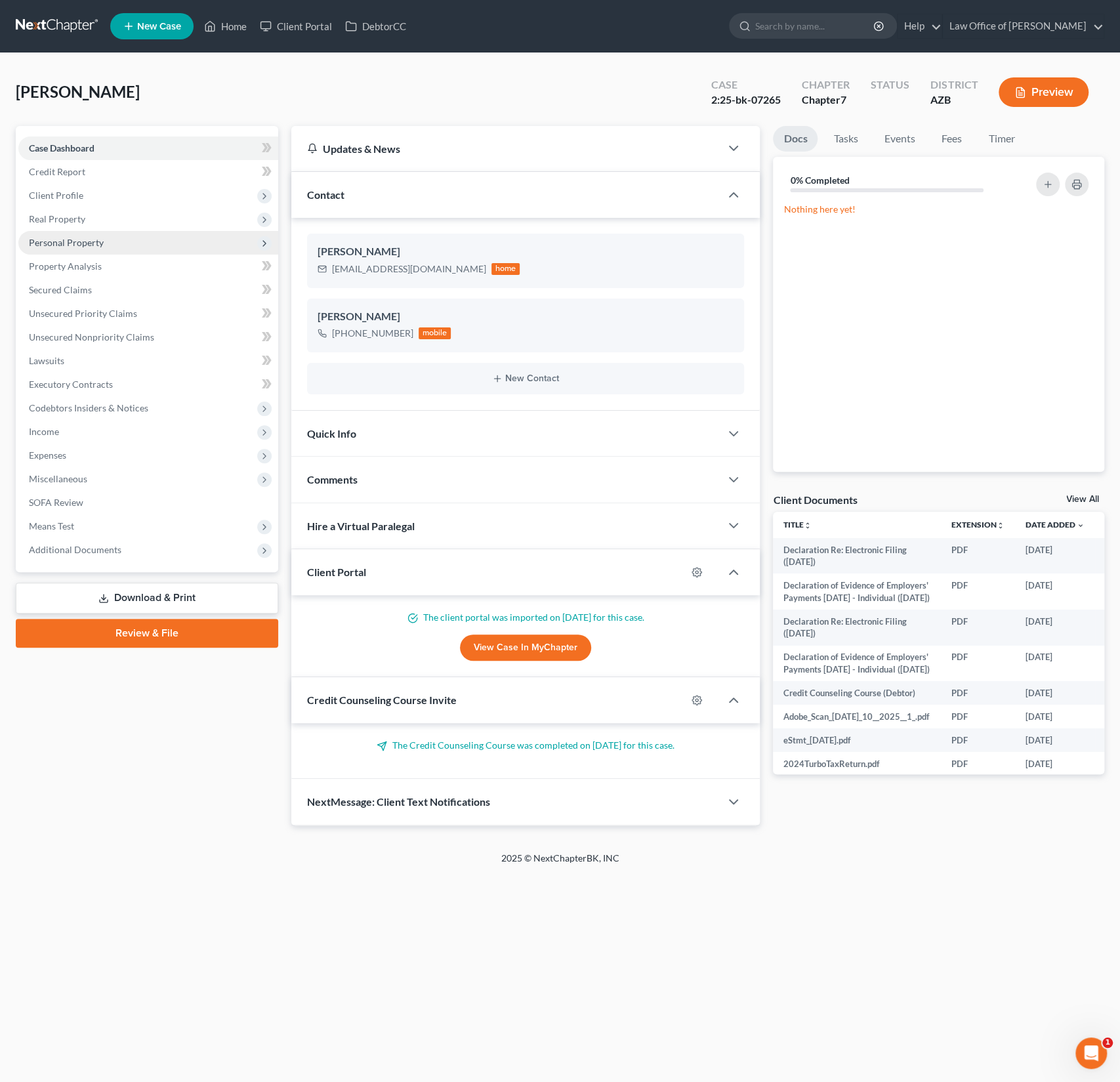
click at [66, 242] on span "Personal Property" at bounding box center [66, 242] width 75 height 11
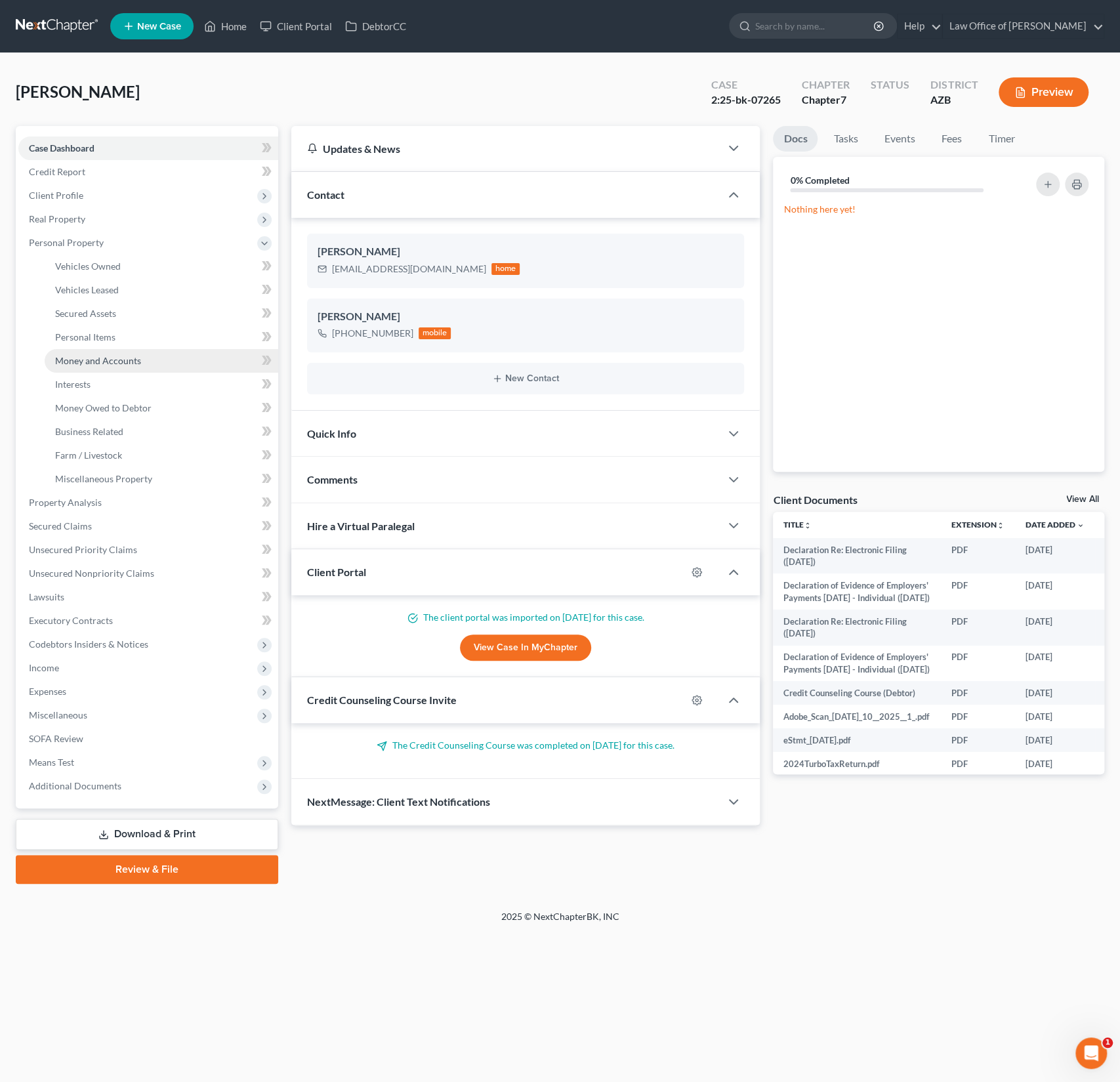
click at [104, 361] on span "Money and Accounts" at bounding box center [98, 360] width 86 height 11
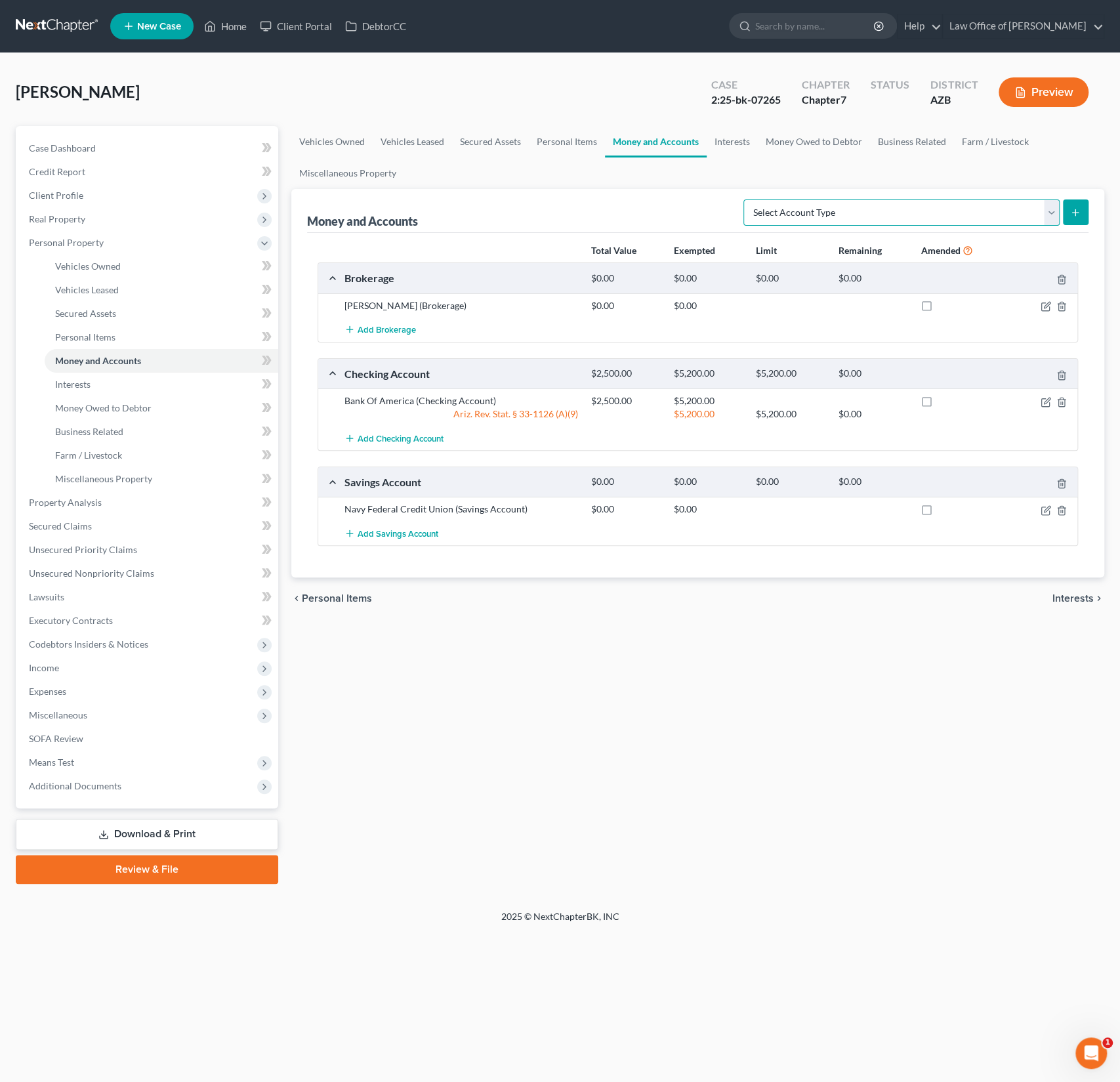
click at [890, 215] on select "Select Account Type Brokerage (A/B: 18, SOFA: 20) Cash on Hand (A/B: 16) Certif…" at bounding box center [901, 213] width 316 height 26
select select "other"
click at [747, 200] on select "Select Account Type Brokerage (A/B: 18, SOFA: 20) Cash on Hand (A/B: 16) Certif…" at bounding box center [901, 213] width 316 height 26
click at [1074, 210] on icon "submit" at bounding box center [1075, 213] width 11 height 11
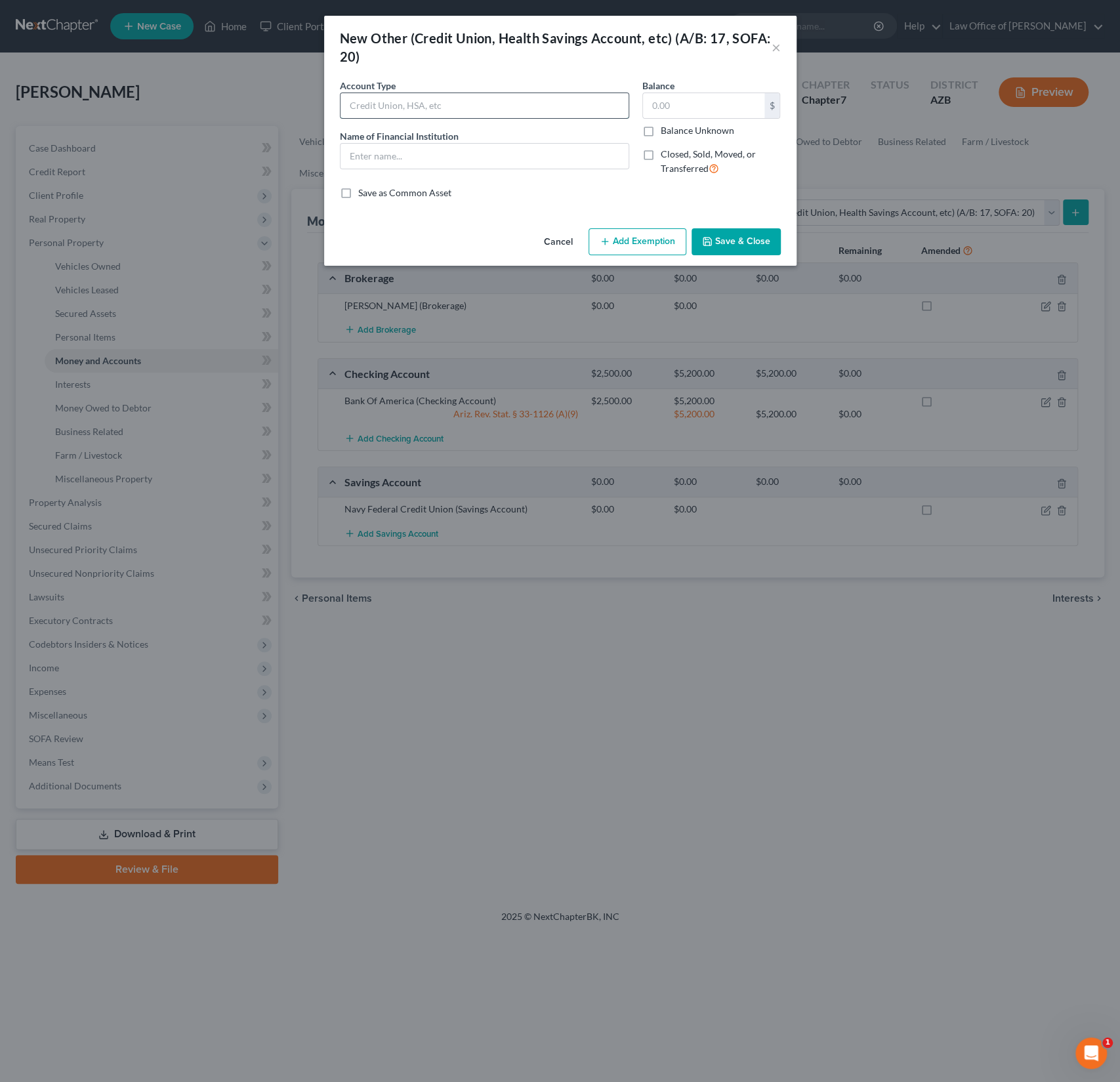
click at [397, 100] on input "text" at bounding box center [485, 106] width 288 height 25
type input "Apple Cash"
click at [435, 146] on input "text" at bounding box center [485, 156] width 288 height 25
type input "Apple Cash"
click at [679, 104] on input "text" at bounding box center [703, 106] width 121 height 25
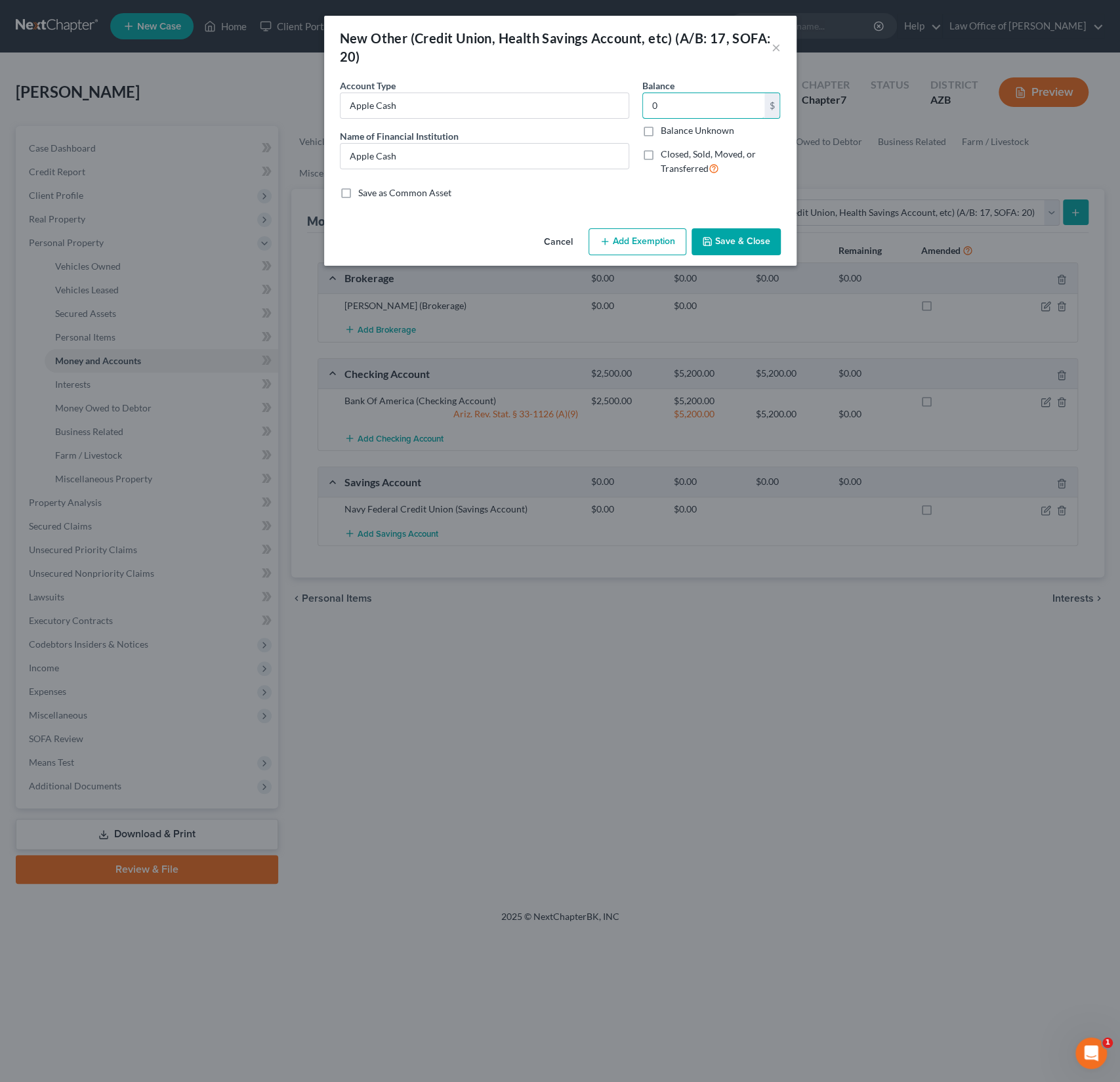
type input "0"
click at [751, 244] on button "Save & Close" at bounding box center [736, 242] width 89 height 28
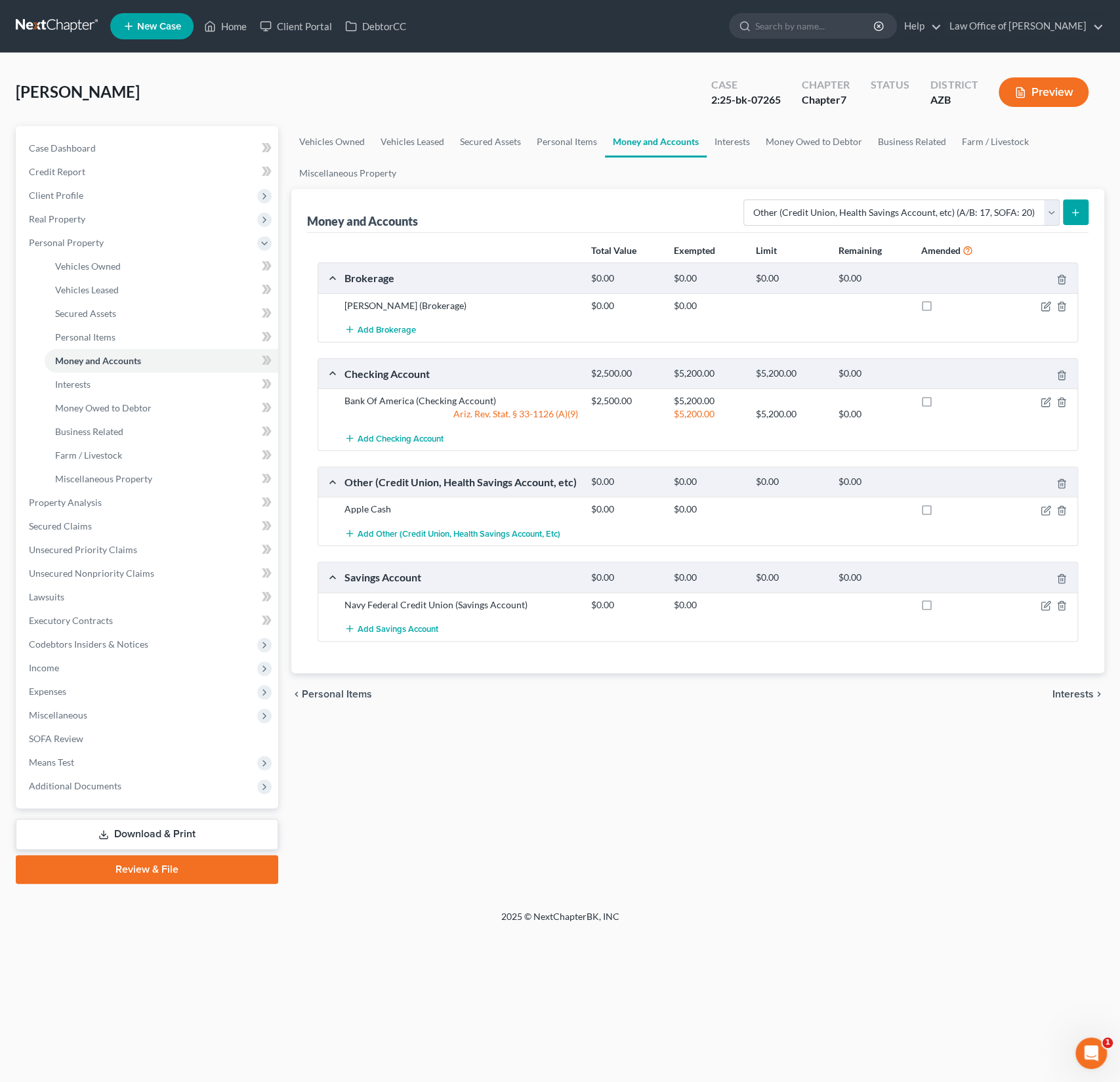
click at [1075, 210] on icon "submit" at bounding box center [1075, 213] width 11 height 11
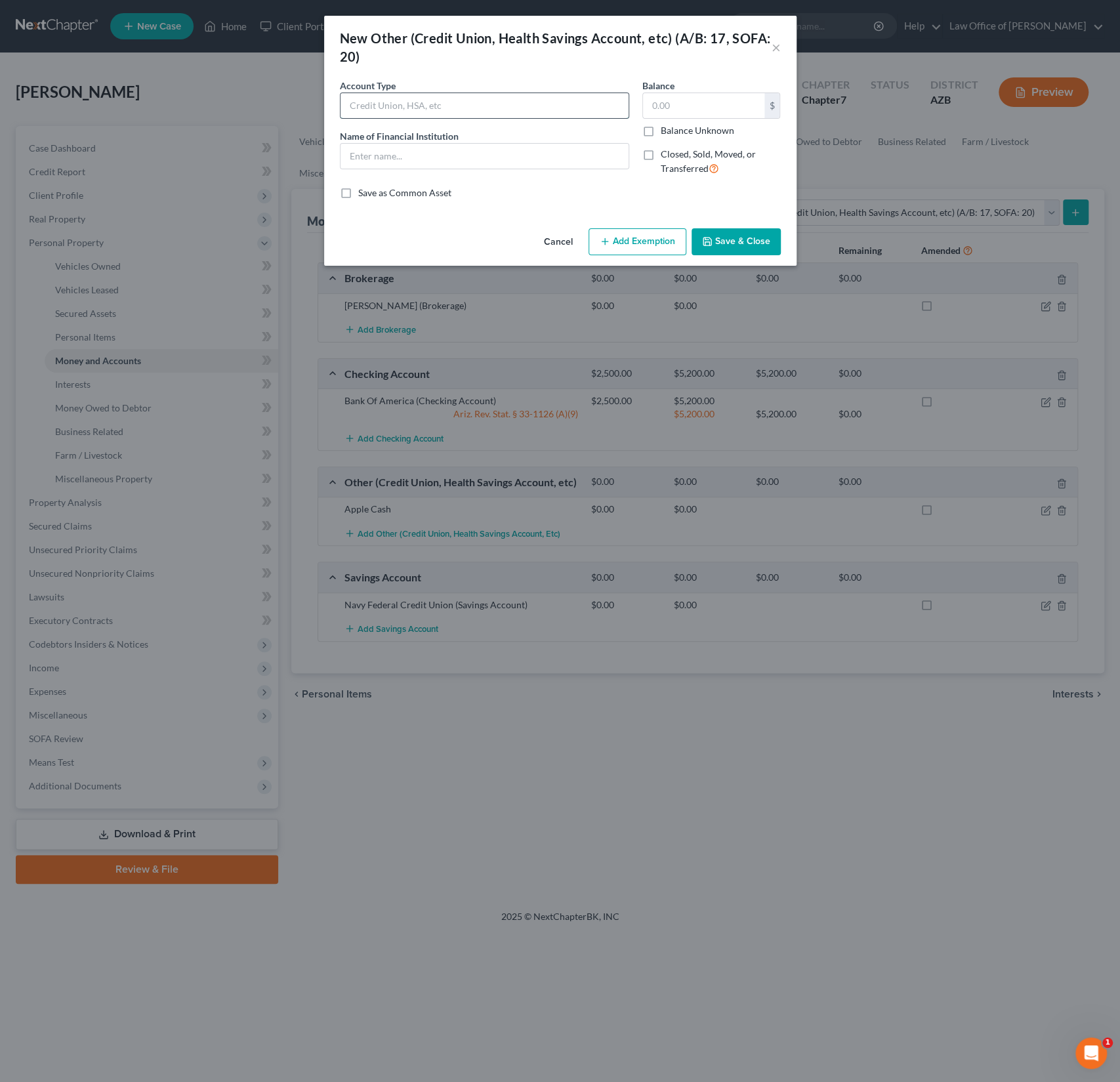
click at [410, 106] on input "text" at bounding box center [485, 106] width 288 height 25
type input "Venmo"
click at [686, 100] on input "text" at bounding box center [703, 106] width 121 height 25
type input "0"
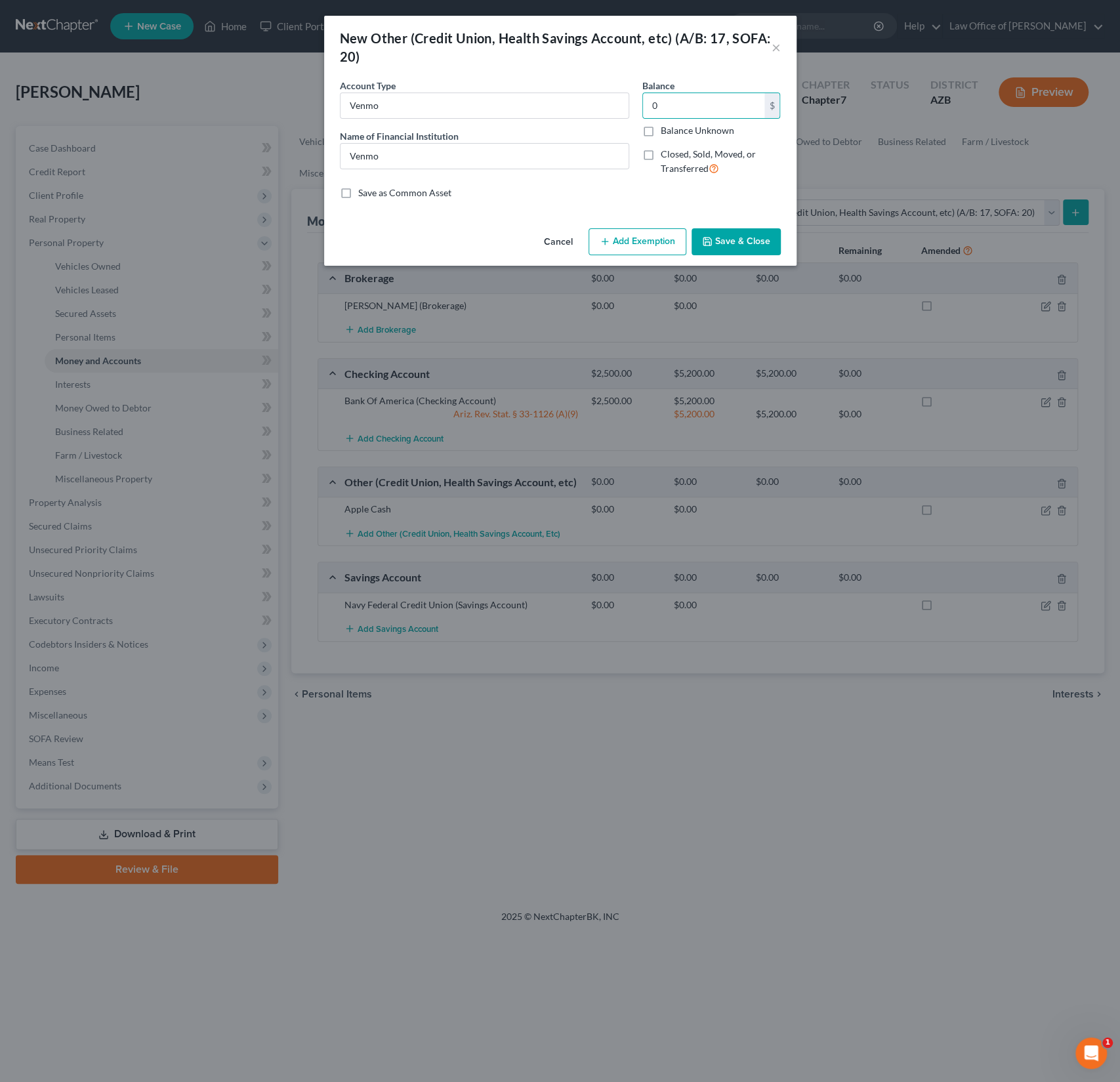
click at [744, 240] on button "Save & Close" at bounding box center [736, 242] width 89 height 28
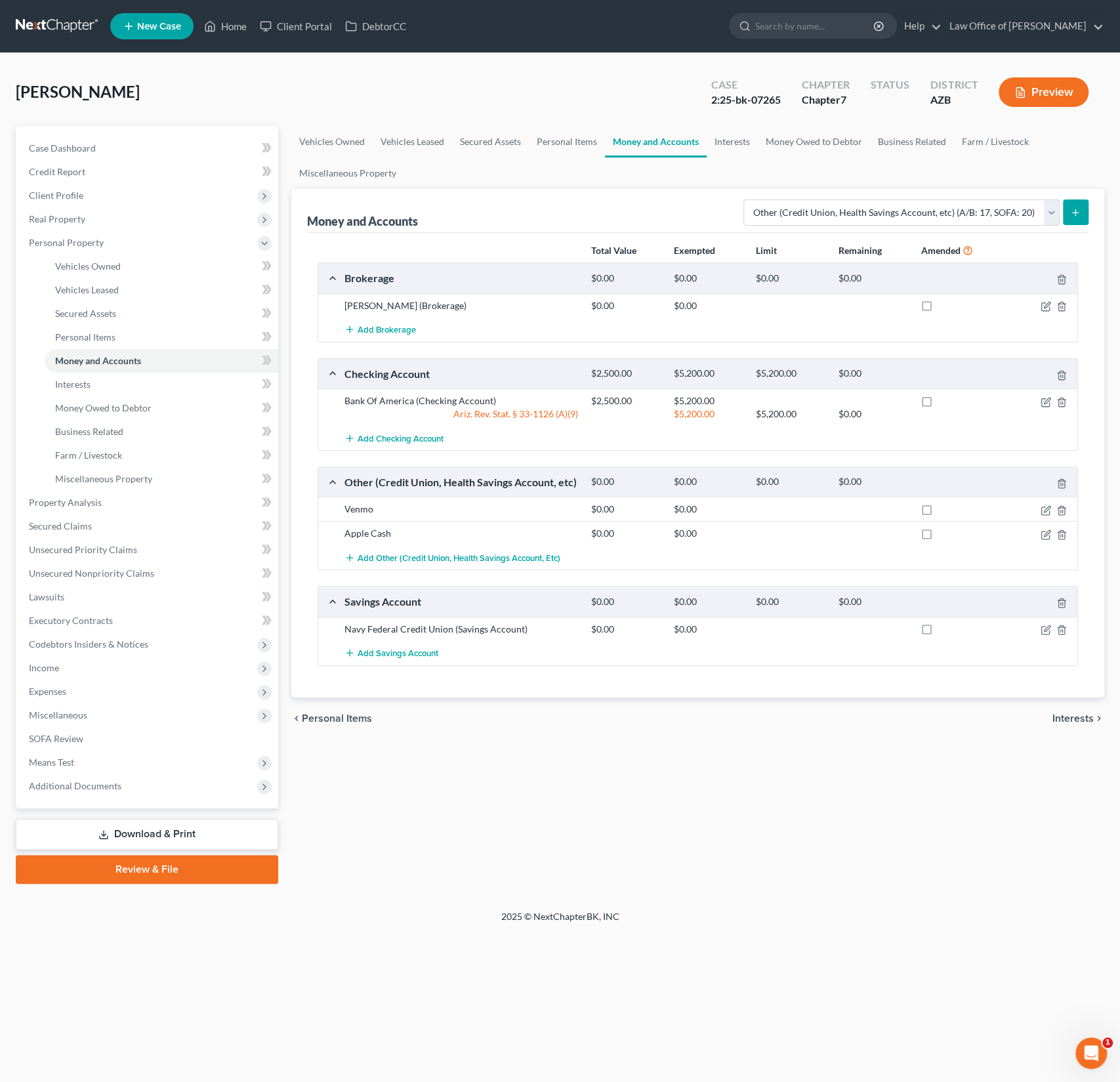
click at [939, 512] on label at bounding box center [939, 512] width 0 height 0
click at [944, 506] on input "checkbox" at bounding box center [948, 506] width 9 height 9
checkbox input "true"
click at [939, 536] on label at bounding box center [939, 536] width 0 height 0
click at [944, 527] on input "checkbox" at bounding box center [948, 530] width 9 height 9
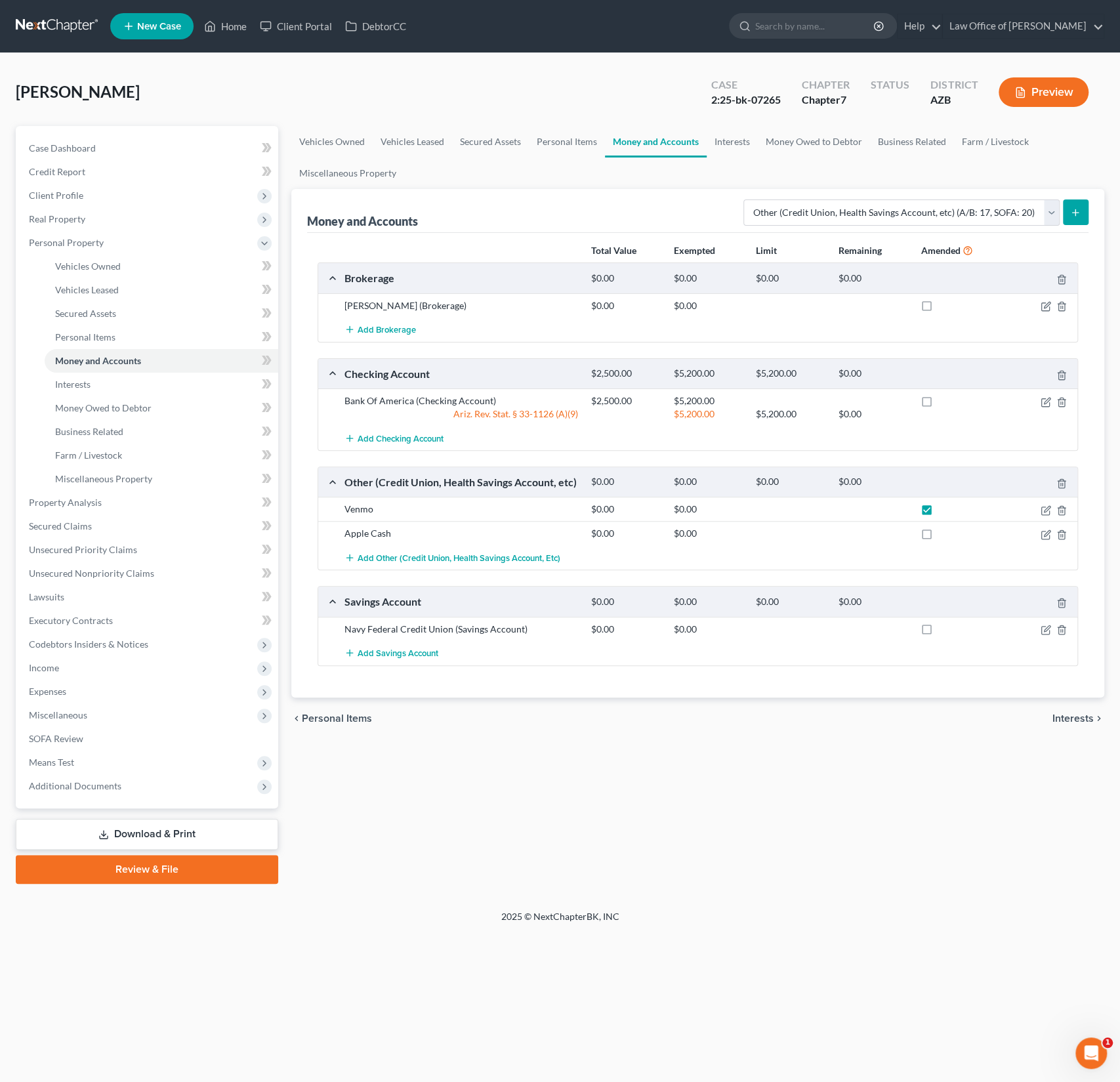
checkbox input "true"
click at [164, 871] on link "Review & File" at bounding box center [147, 869] width 263 height 29
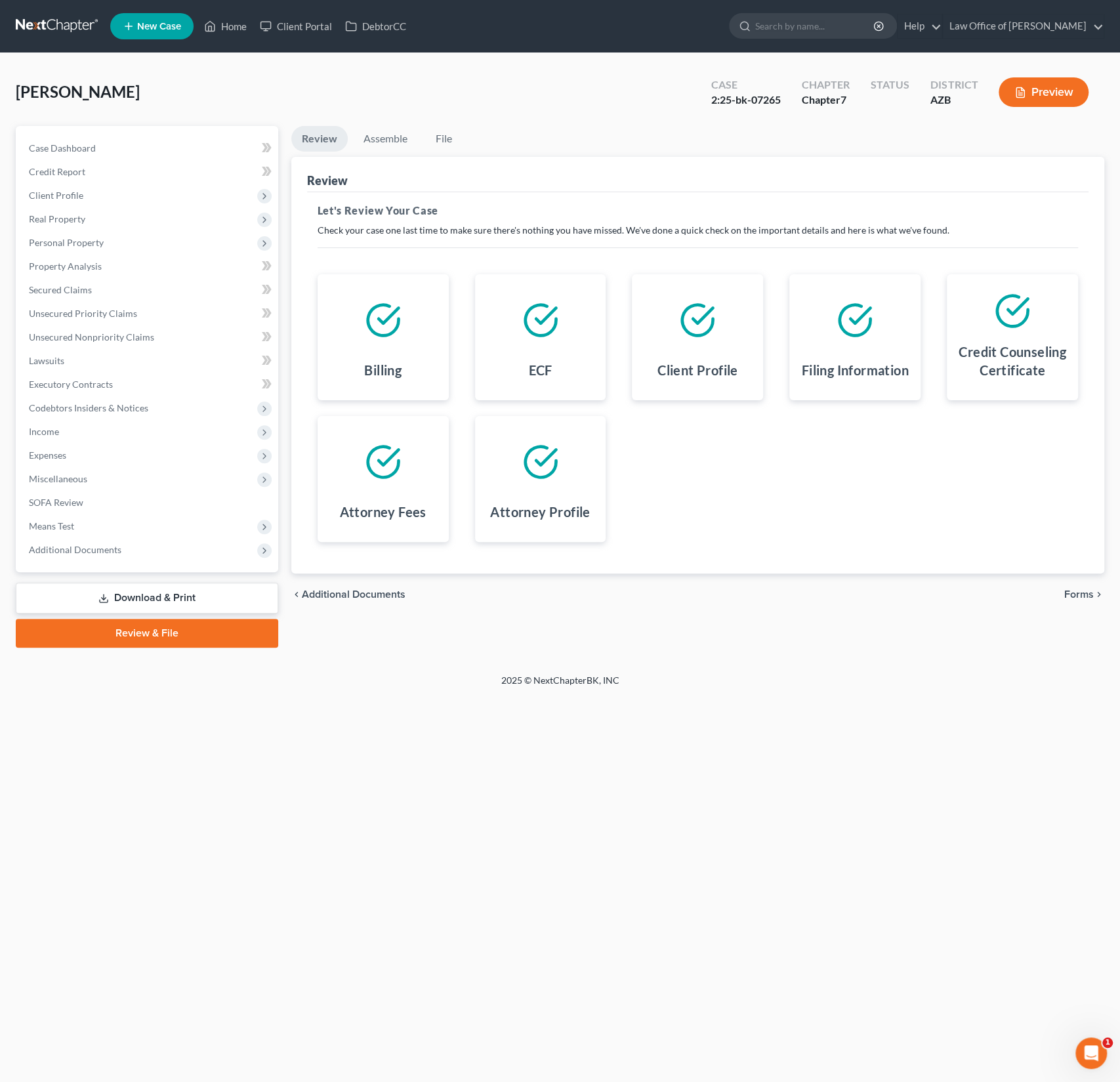
click at [1085, 589] on span "Forms" at bounding box center [1079, 594] width 30 height 11
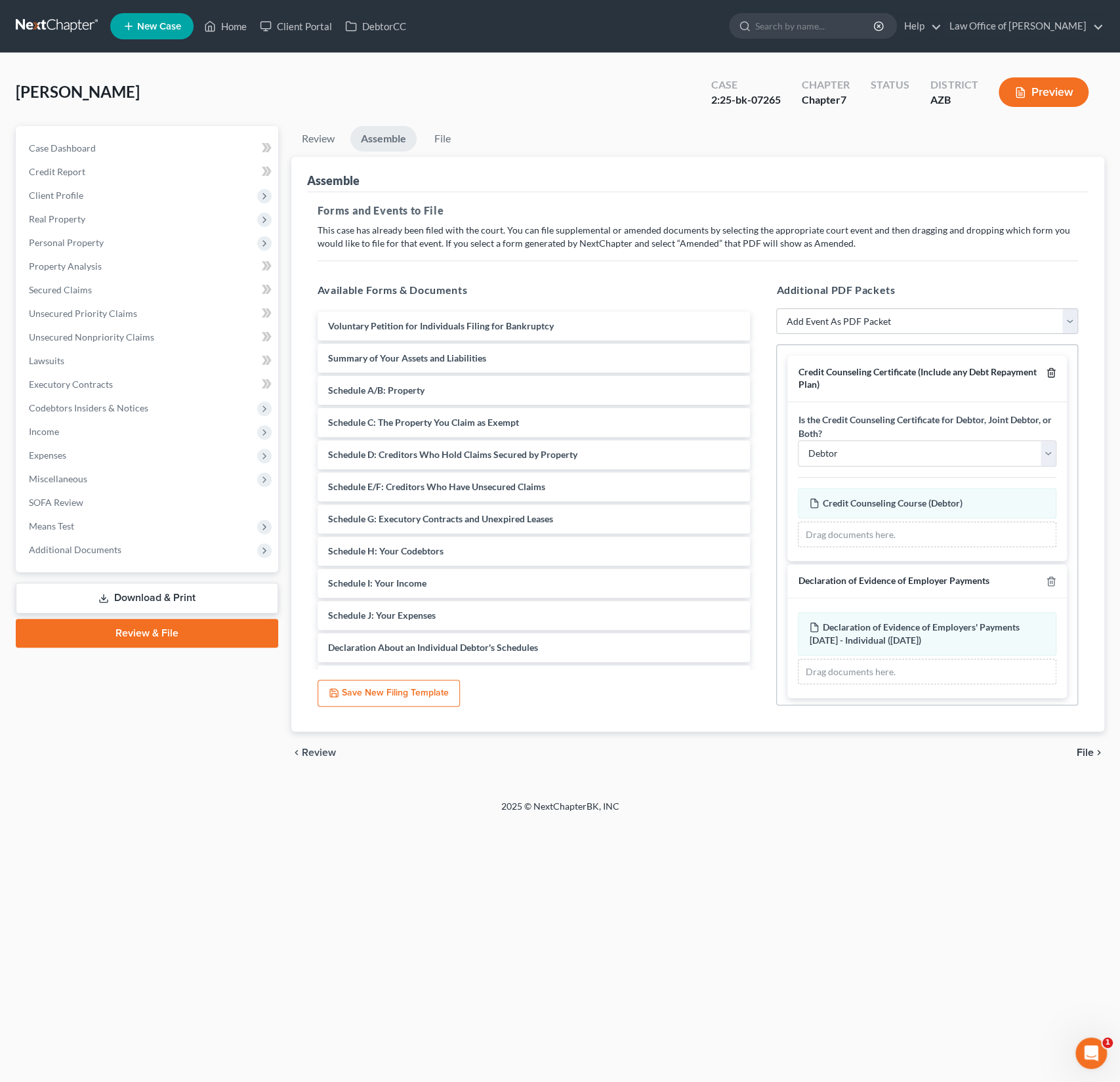
click at [1049, 375] on icon "button" at bounding box center [1051, 373] width 11 height 11
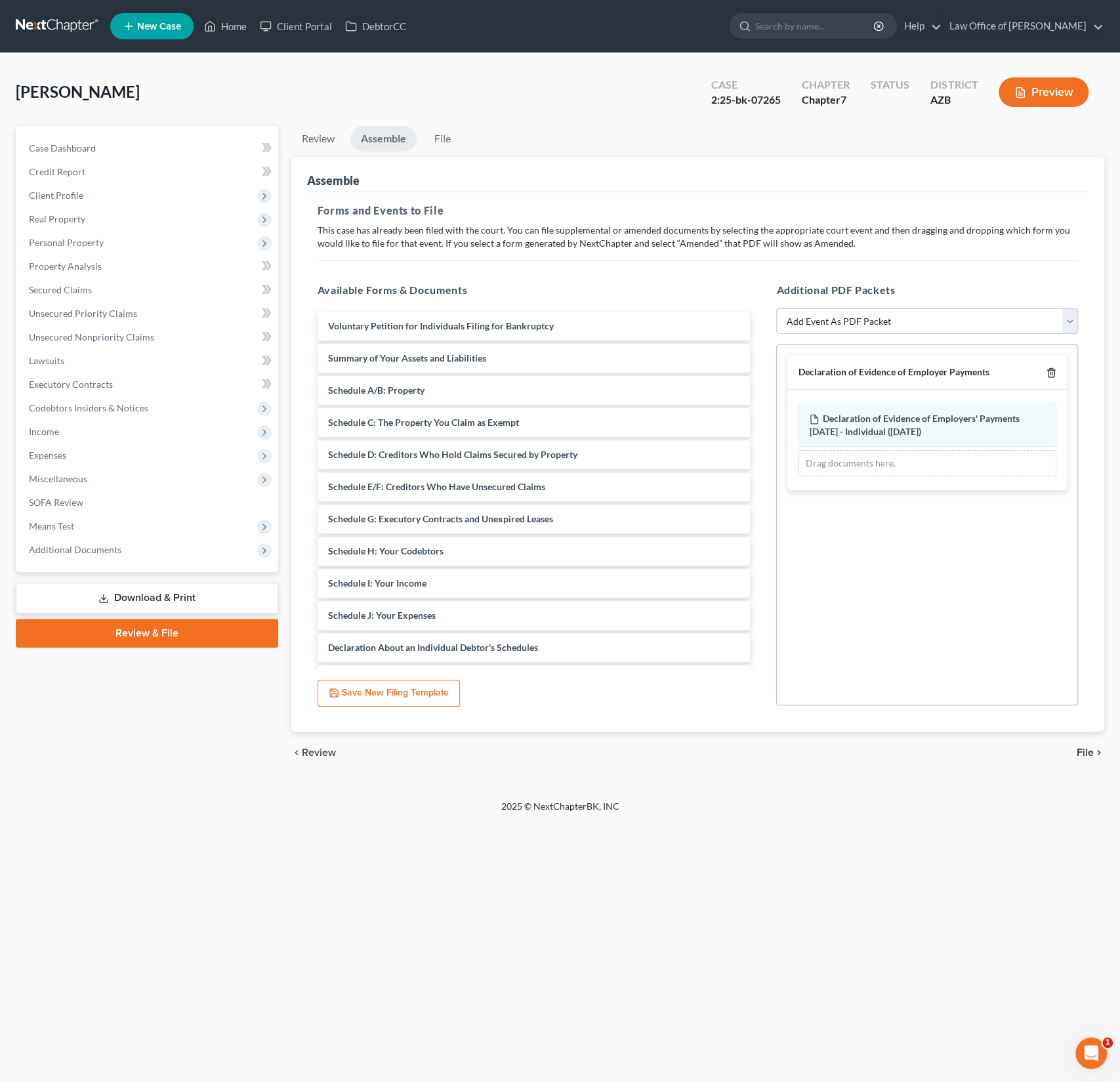
click at [1049, 375] on icon "button" at bounding box center [1051, 373] width 11 height 11
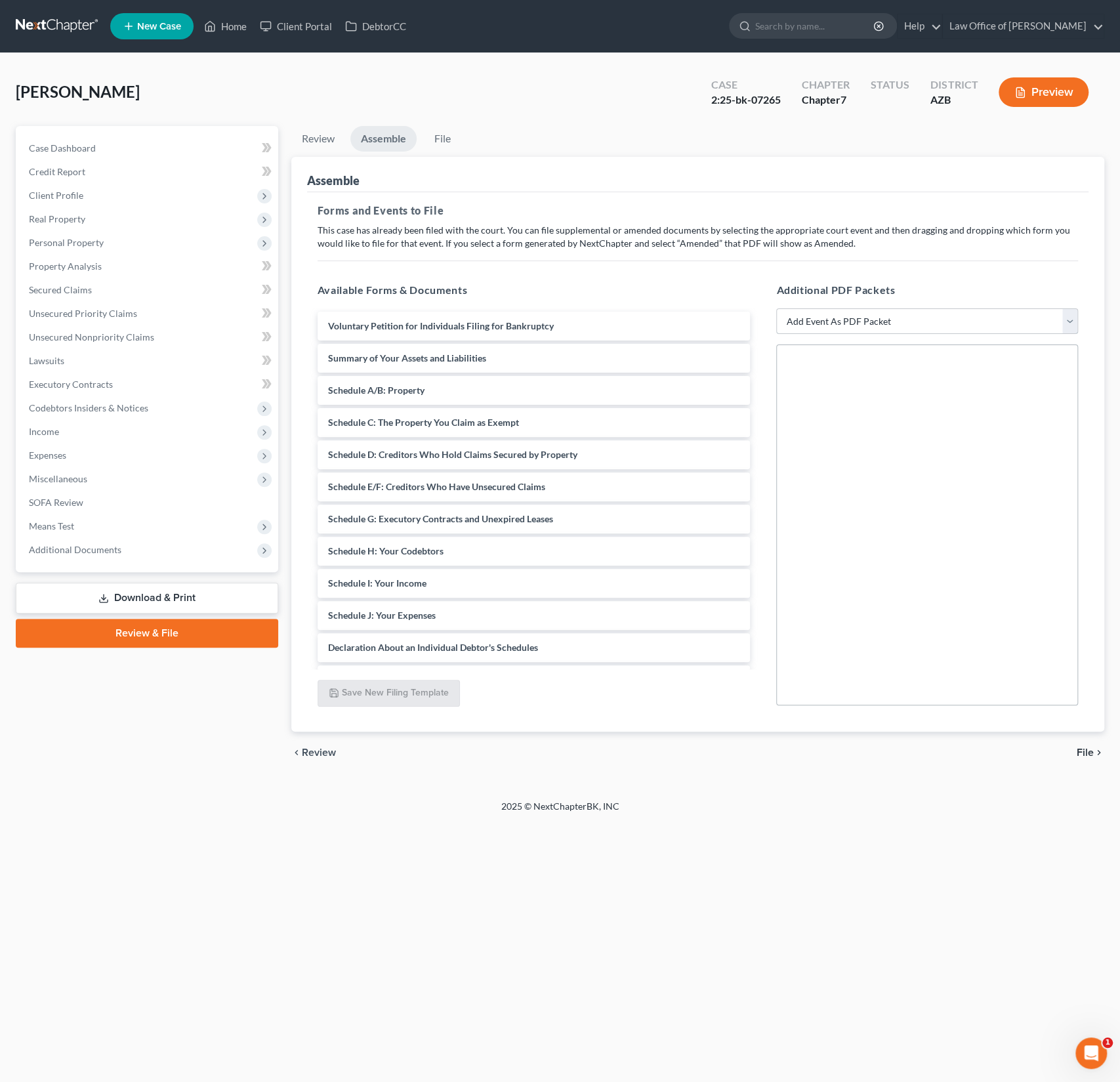
click at [968, 316] on select "Add Event As PDF Packet Amendment to Mailing List (32.00 fee) Amendment to Peti…" at bounding box center [927, 322] width 302 height 26
select select "2"
click at [776, 309] on select "Add Event As PDF Packet Amendment to Mailing List (32.00 fee) Amendment to Peti…" at bounding box center [927, 322] width 302 height 26
select select
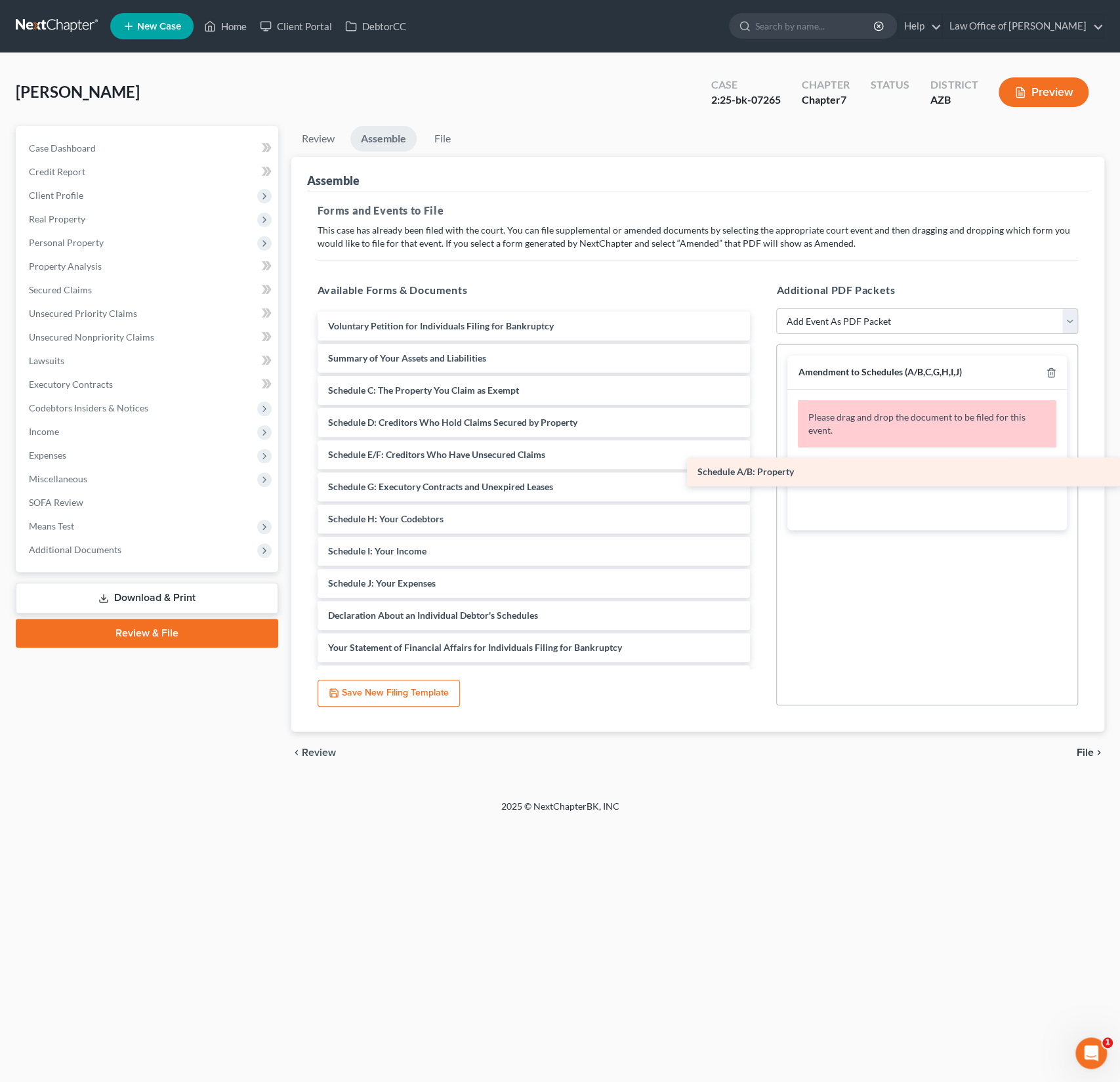
drag, startPoint x: 396, startPoint y: 391, endPoint x: 925, endPoint y: 473, distance: 535.3
click at [761, 473] on div "Schedule A/B: Property Voluntary Petition for Individuals Filing for Bankruptcy…" at bounding box center [534, 840] width 454 height 1058
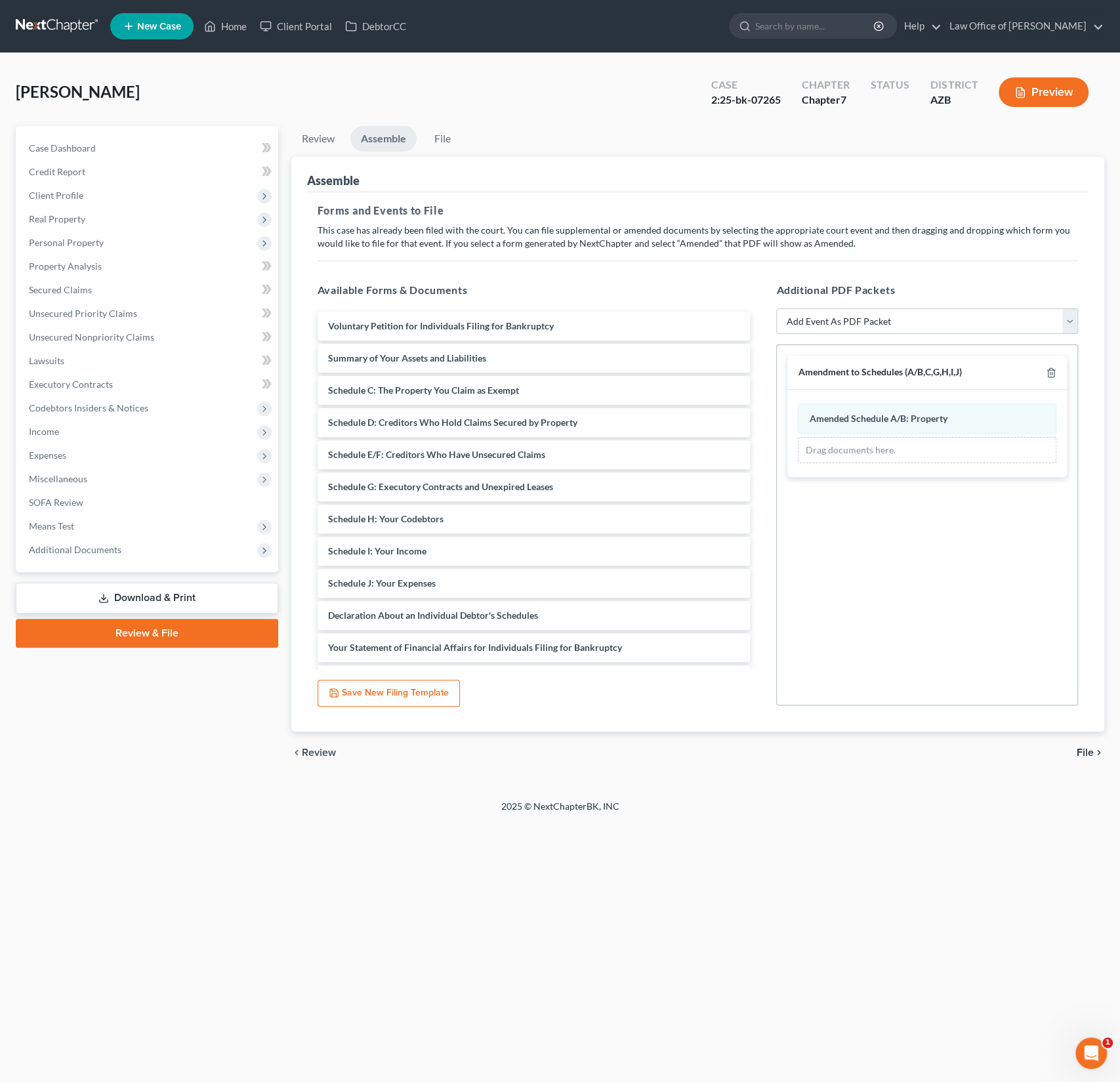
click at [1032, 765] on div "chevron_left Review File chevron_right" at bounding box center [698, 752] width 813 height 42
click at [1091, 753] on span "File" at bounding box center [1085, 752] width 17 height 11
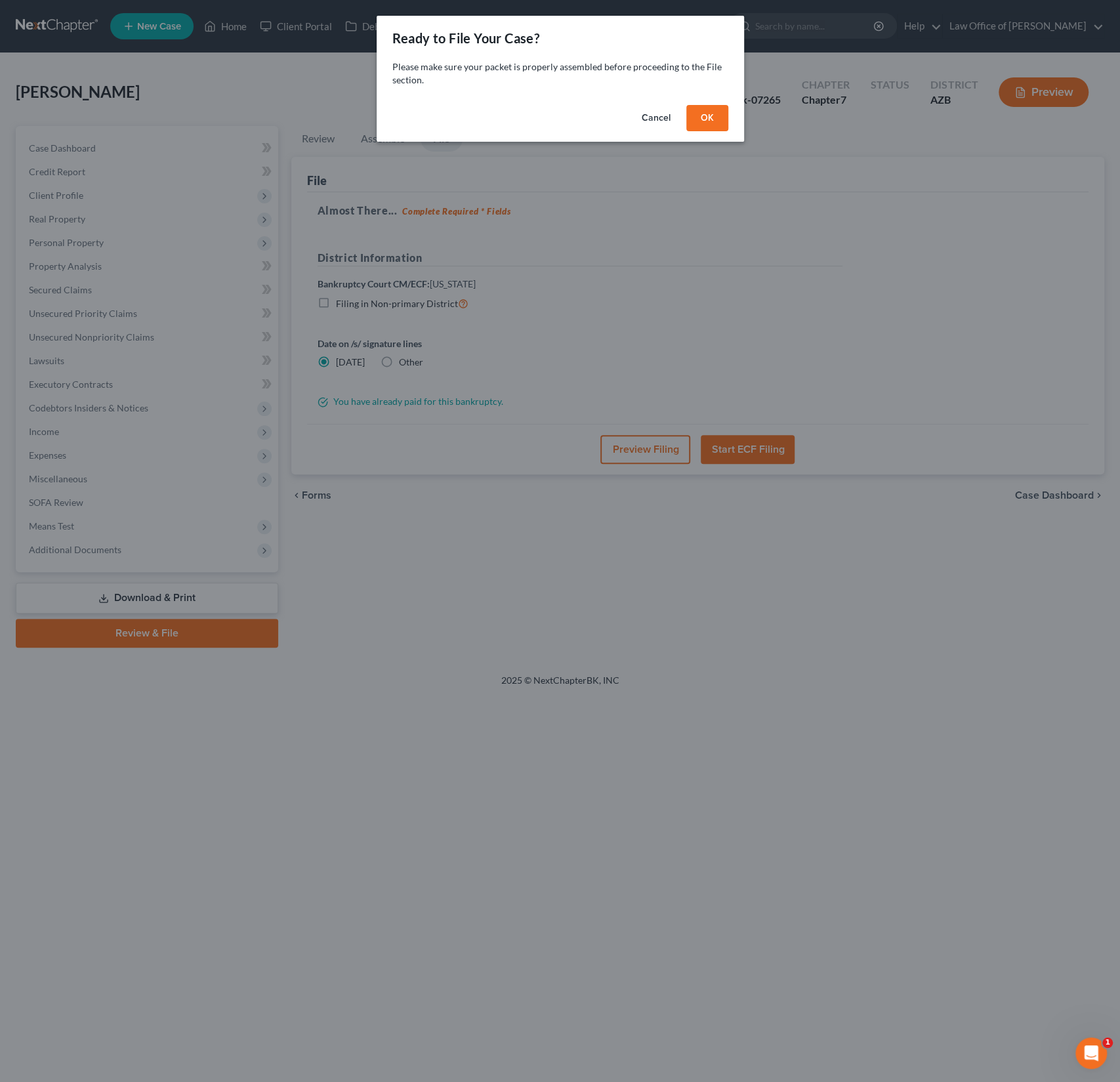
click at [658, 120] on button "Cancel" at bounding box center [656, 118] width 50 height 26
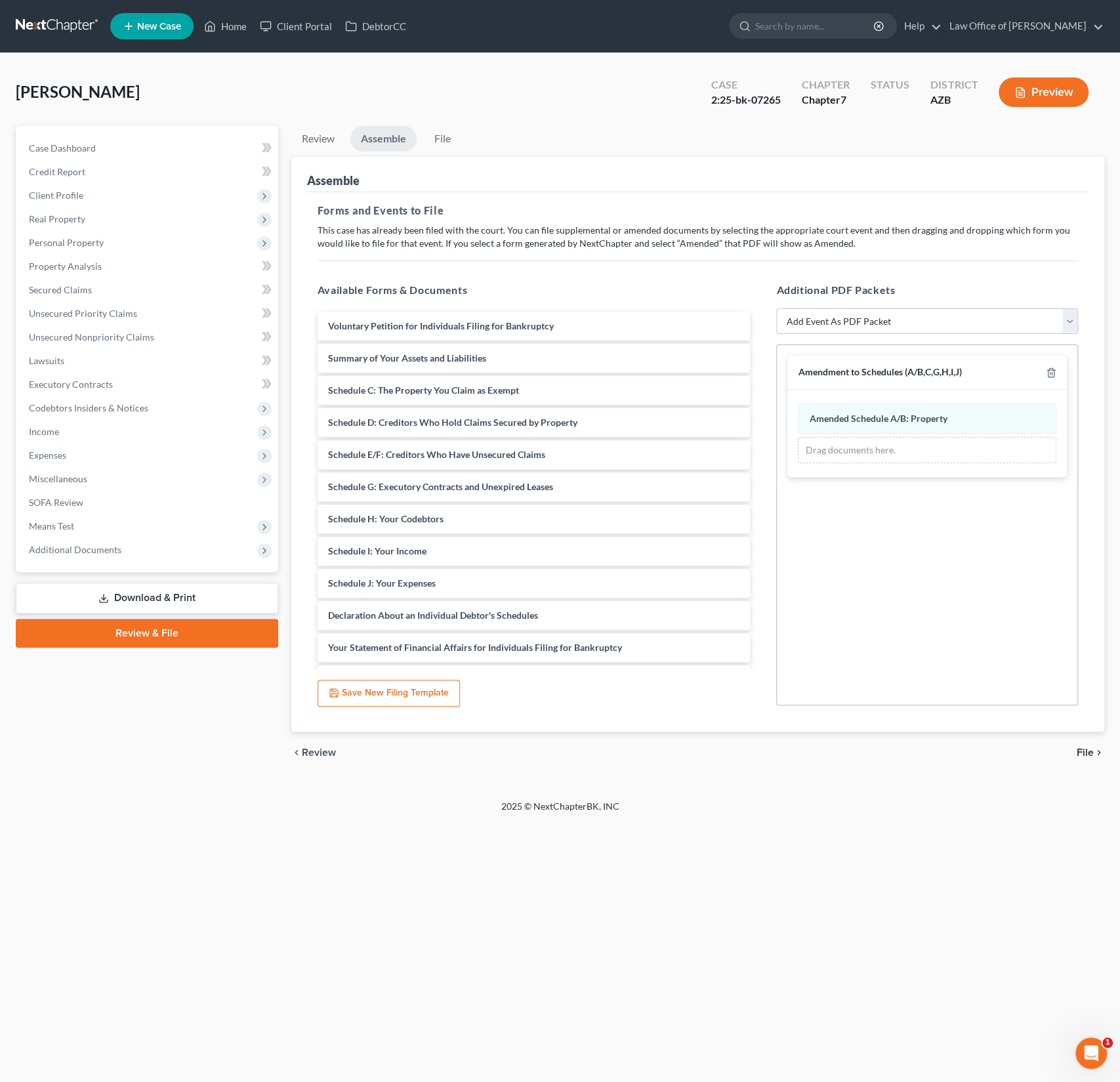
click at [1079, 757] on span "File" at bounding box center [1085, 752] width 17 height 11
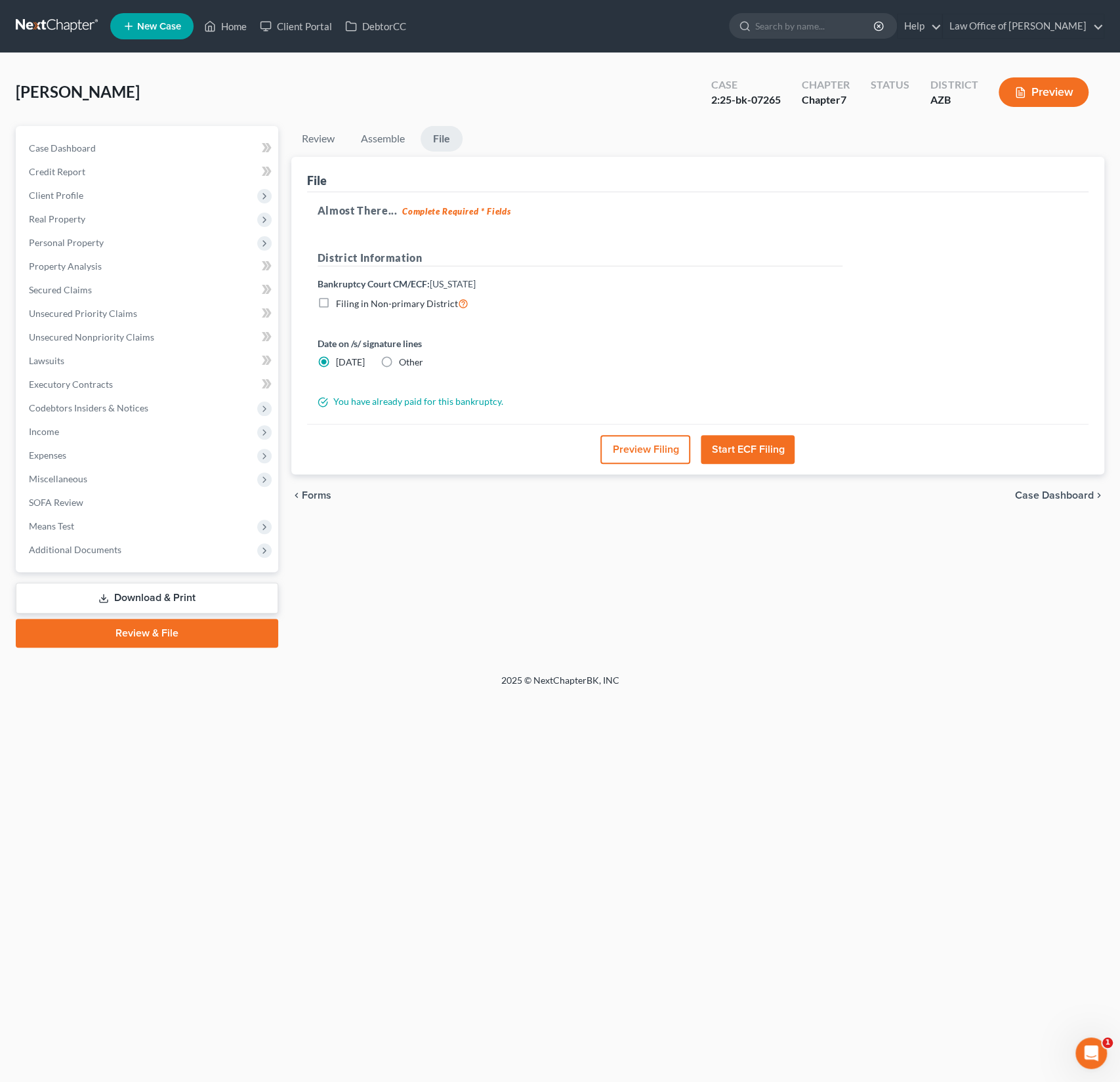
click at [626, 458] on button "Preview Filing" at bounding box center [645, 449] width 90 height 29
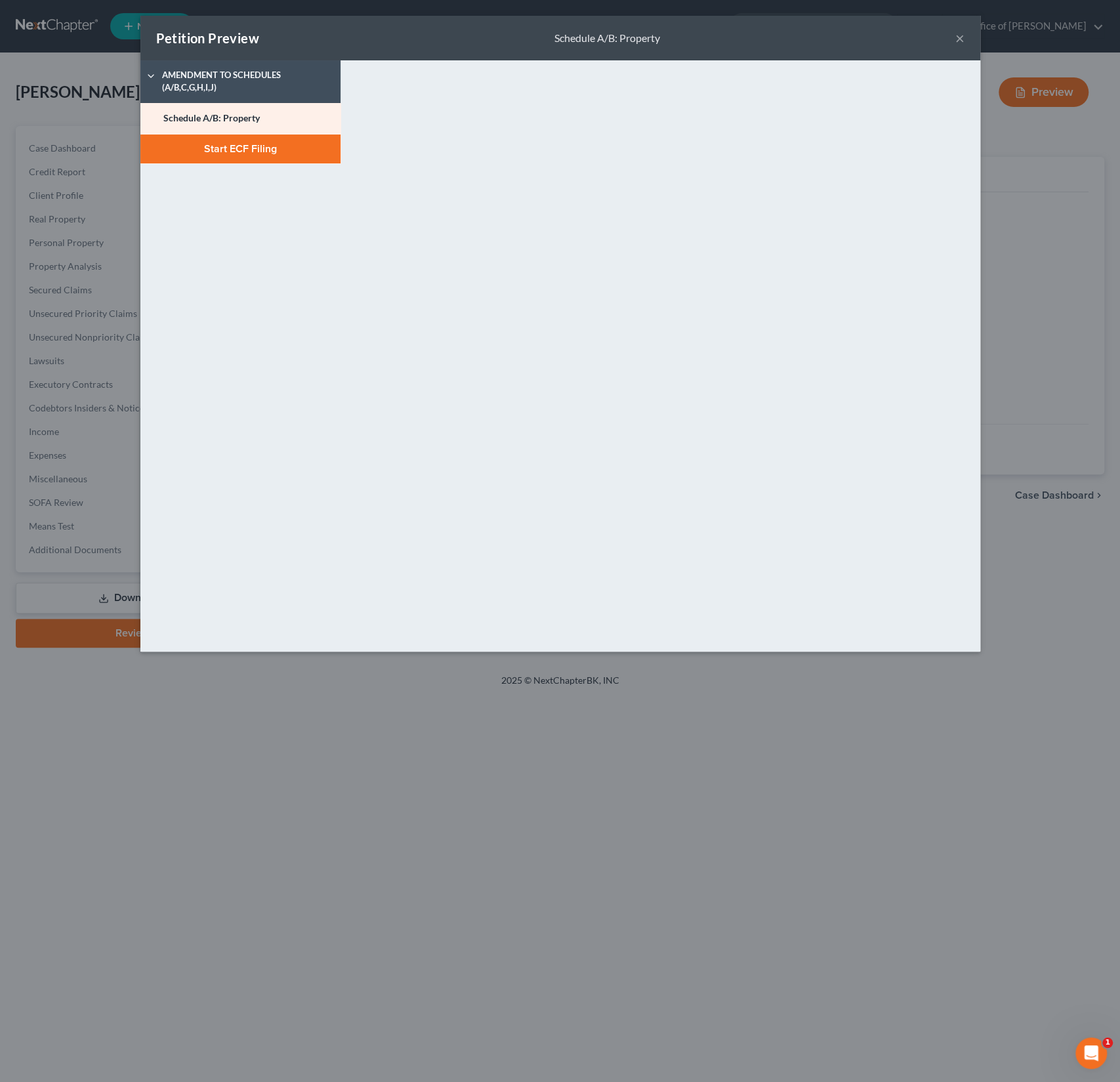
click at [251, 173] on div "Amendment to Schedules (A/B,C,G,H,I,J) Schedule A/B: Property Start ECF Filing" at bounding box center [240, 356] width 213 height 591
click at [244, 150] on button "Start ECF Filing" at bounding box center [240, 149] width 200 height 29
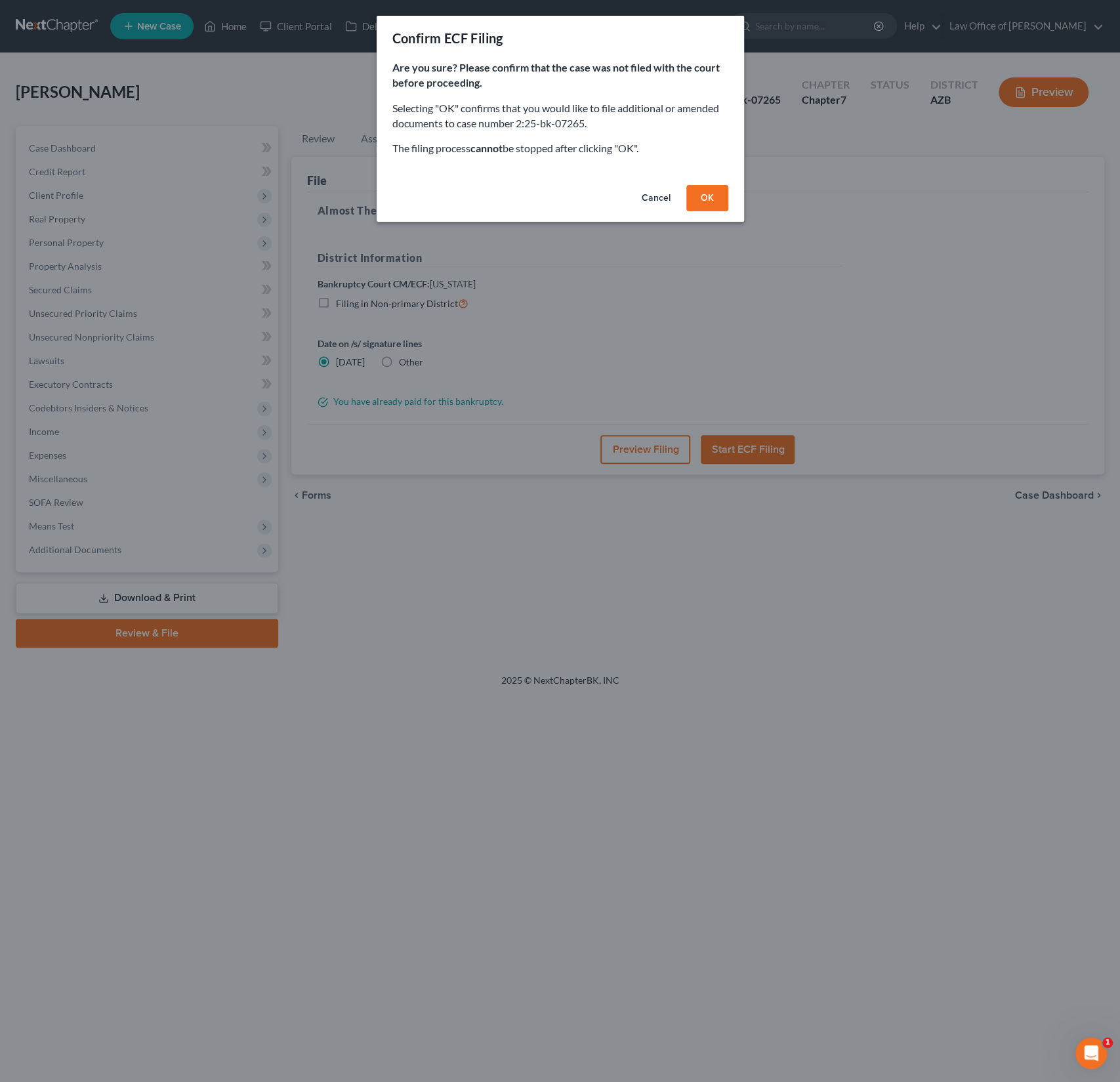
click at [706, 201] on button "OK" at bounding box center [707, 198] width 42 height 26
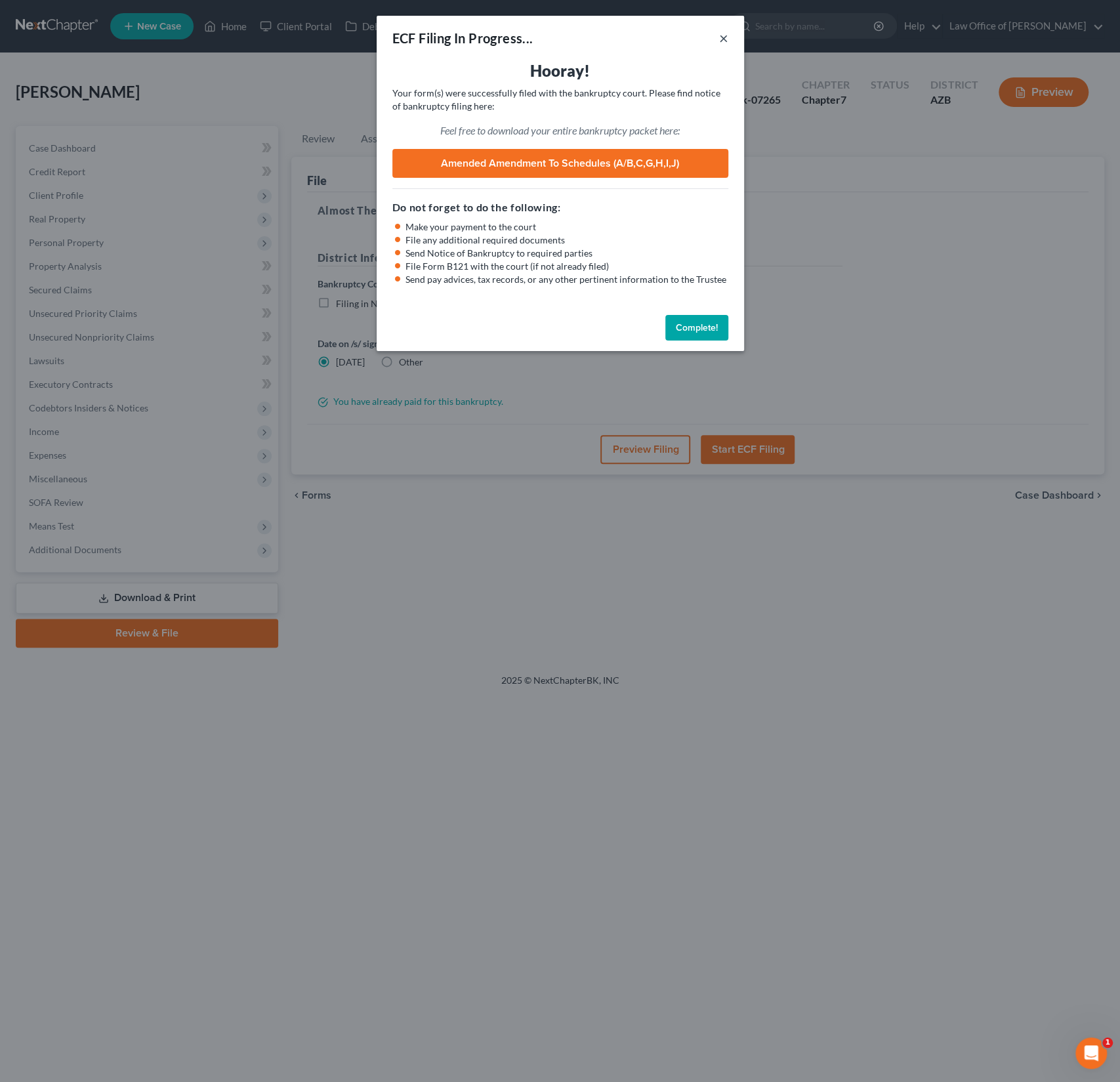
click at [720, 40] on button "×" at bounding box center [723, 38] width 9 height 16
